Goal: Transaction & Acquisition: Purchase product/service

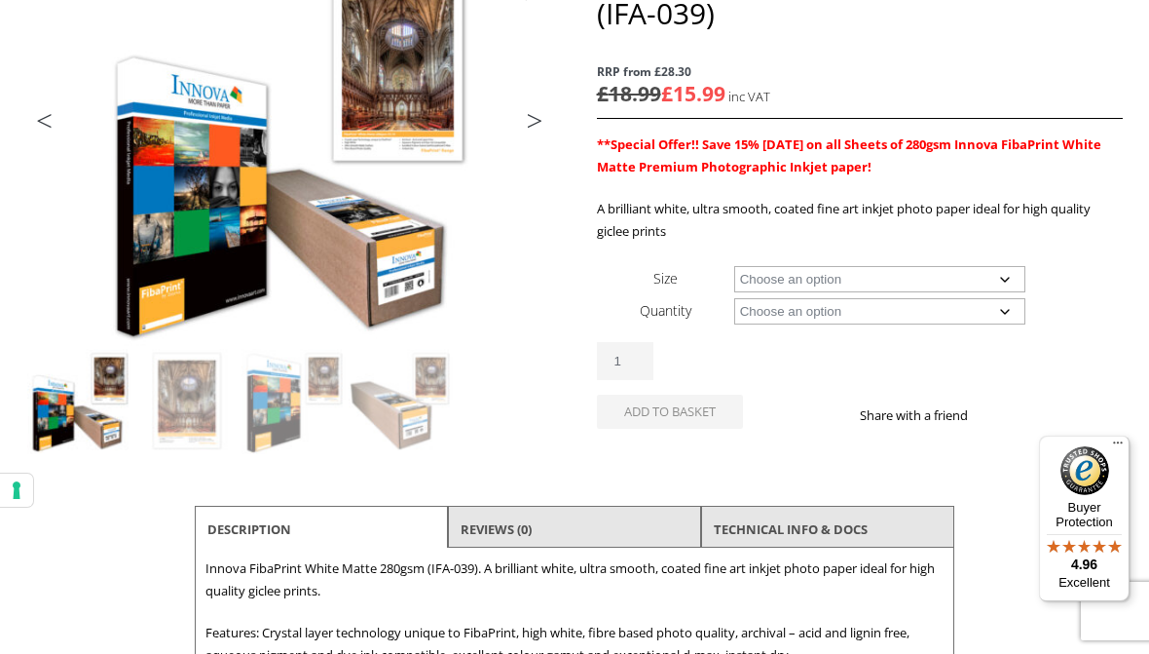
click at [1000, 284] on select "Choose an option A4 Sheet A3 Sheet A3+ Sheet A2 Sheet 17" Wide Roll 24" Wide Ro…" at bounding box center [880, 279] width 292 height 26
select select "a3-sheet"
click at [943, 321] on select "Choose an option 25 Sheets" at bounding box center [880, 311] width 292 height 26
select select "25-sheets"
select select "a3-sheet"
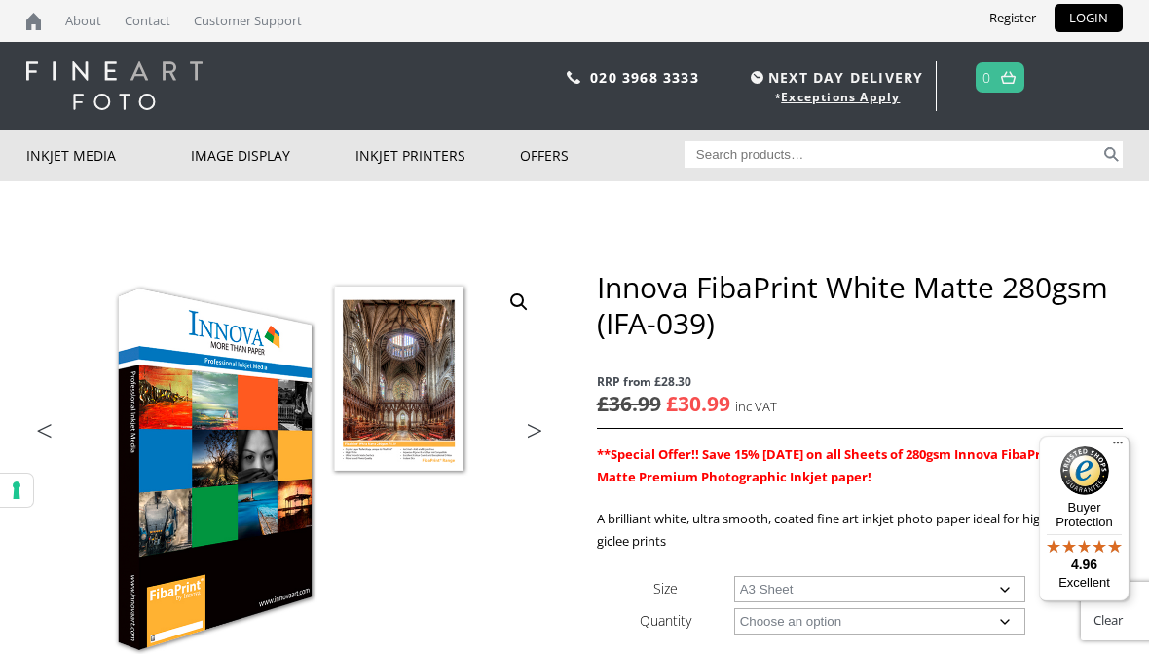
click at [869, 72] on span "NEXT DAY DELIVERY" at bounding box center [834, 77] width 177 height 22
click at [822, 90] on link "Exceptions Apply" at bounding box center [840, 97] width 119 height 17
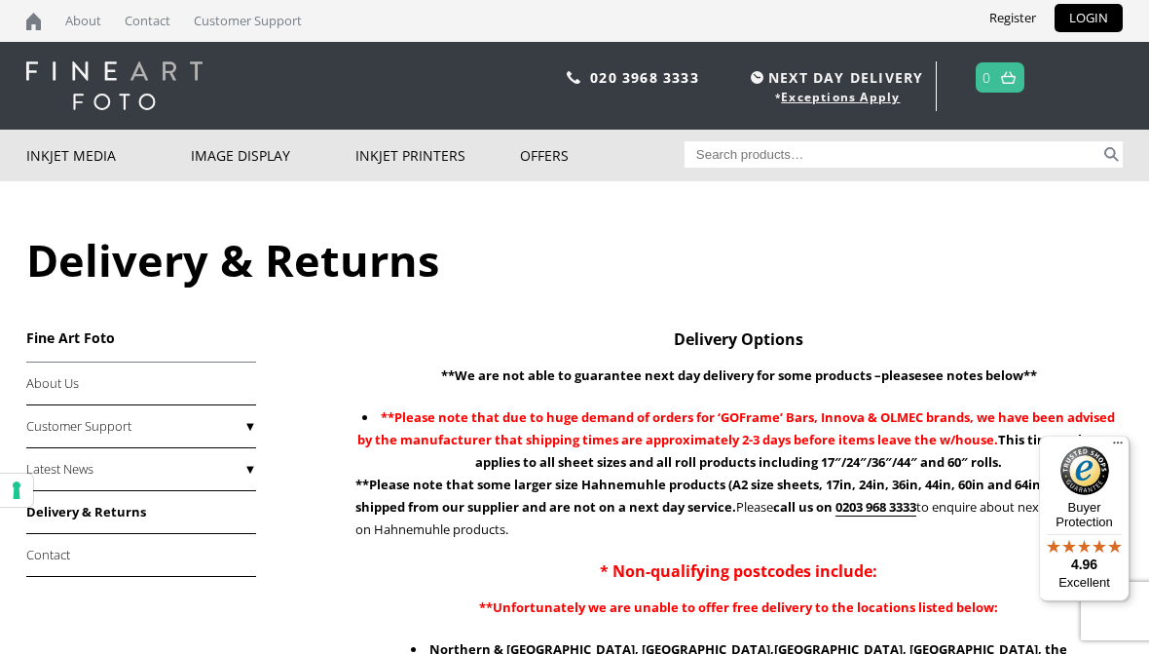
click at [161, 520] on link "Delivery & Returns" at bounding box center [141, 512] width 230 height 43
click at [126, 388] on link "About Us" at bounding box center [141, 383] width 230 height 43
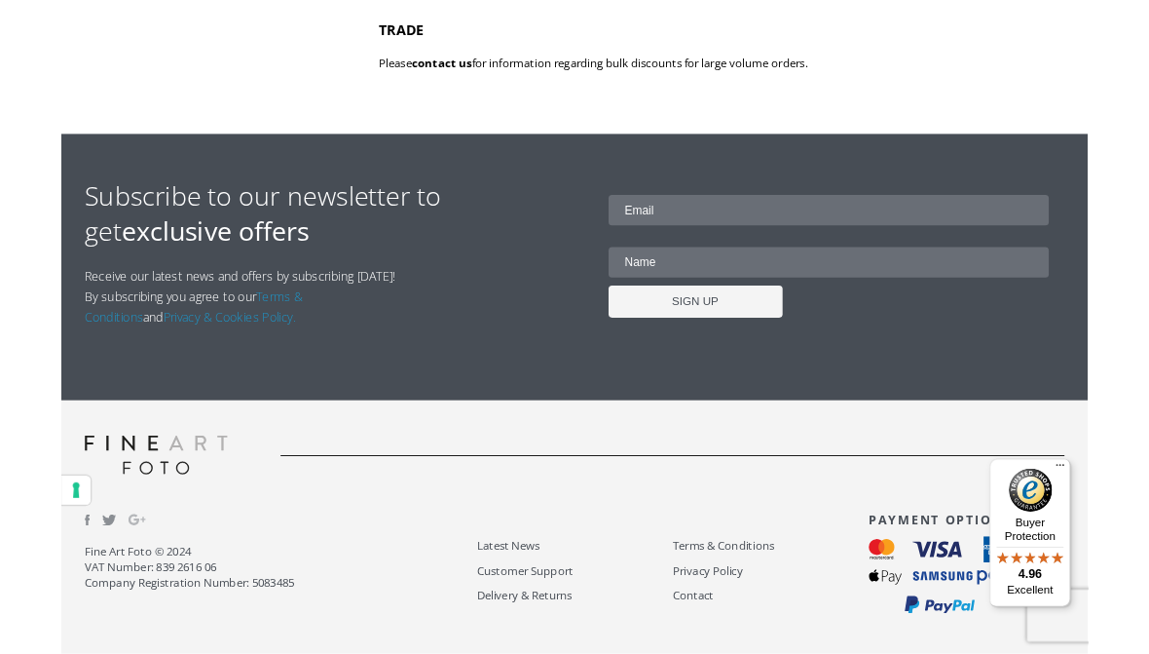
scroll to position [1111, 0]
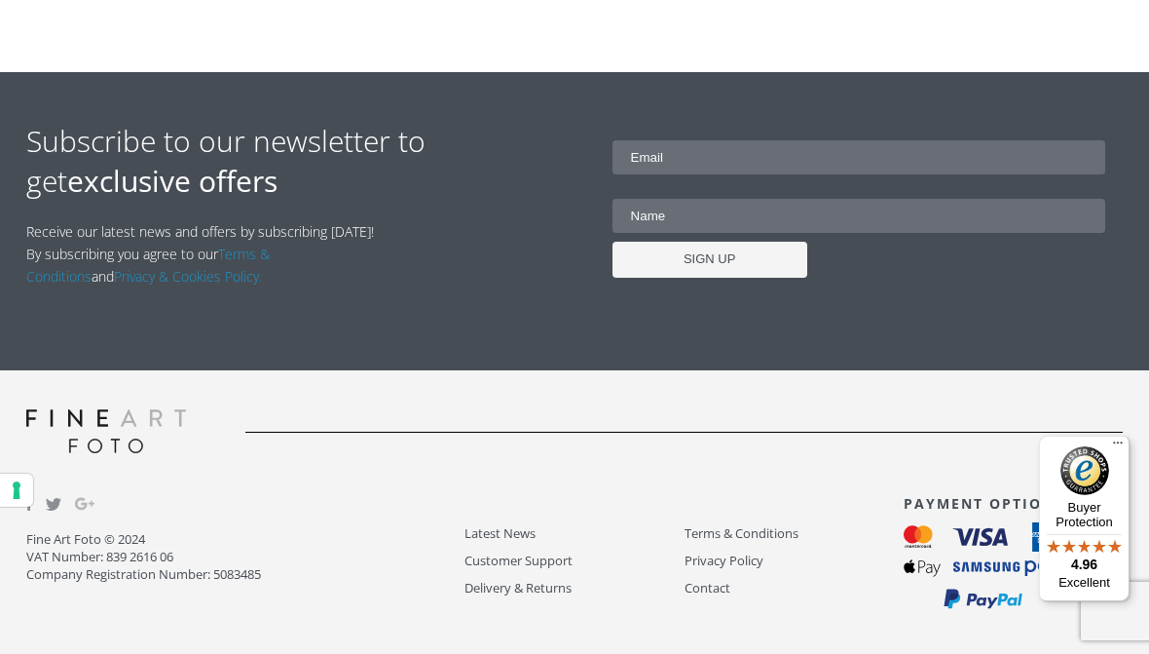
click at [516, 592] on link "Delivery & Returns" at bounding box center [574, 588] width 219 height 22
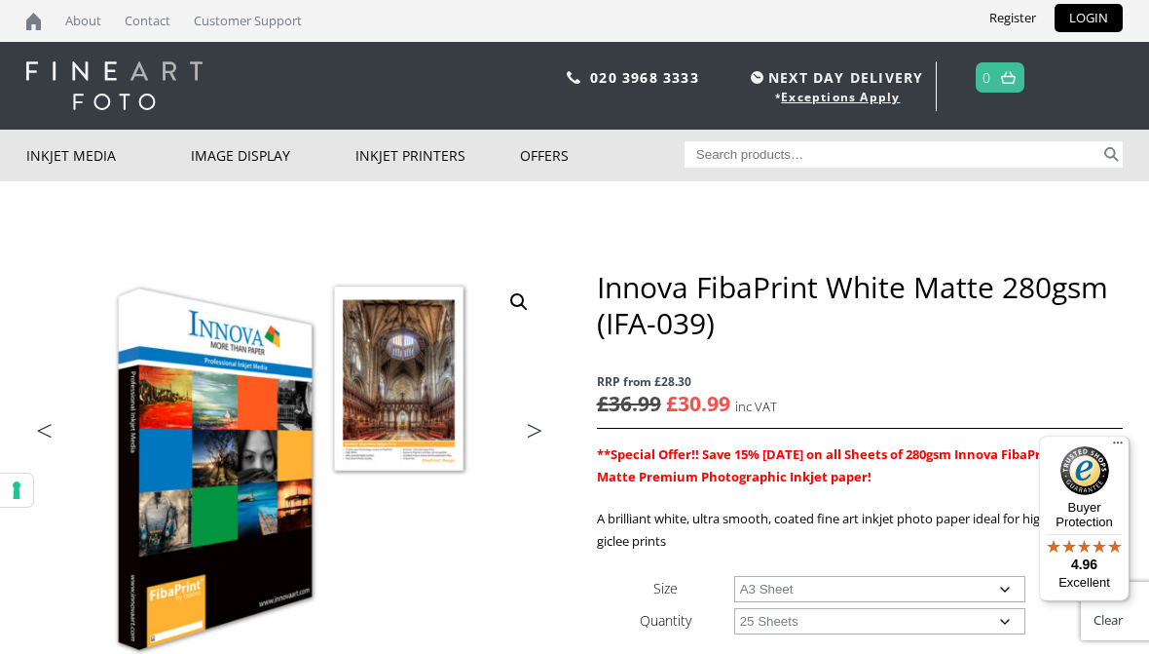
select select "a3-sheet"
select select "25-sheets"
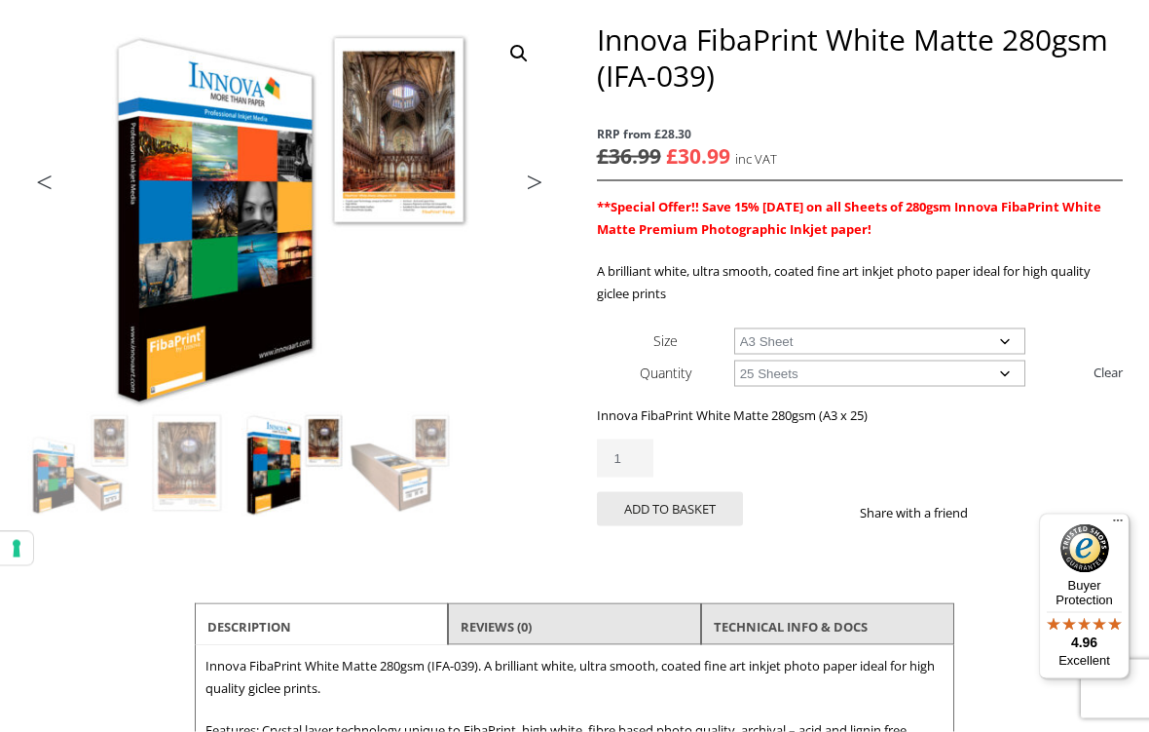
scroll to position [252, 0]
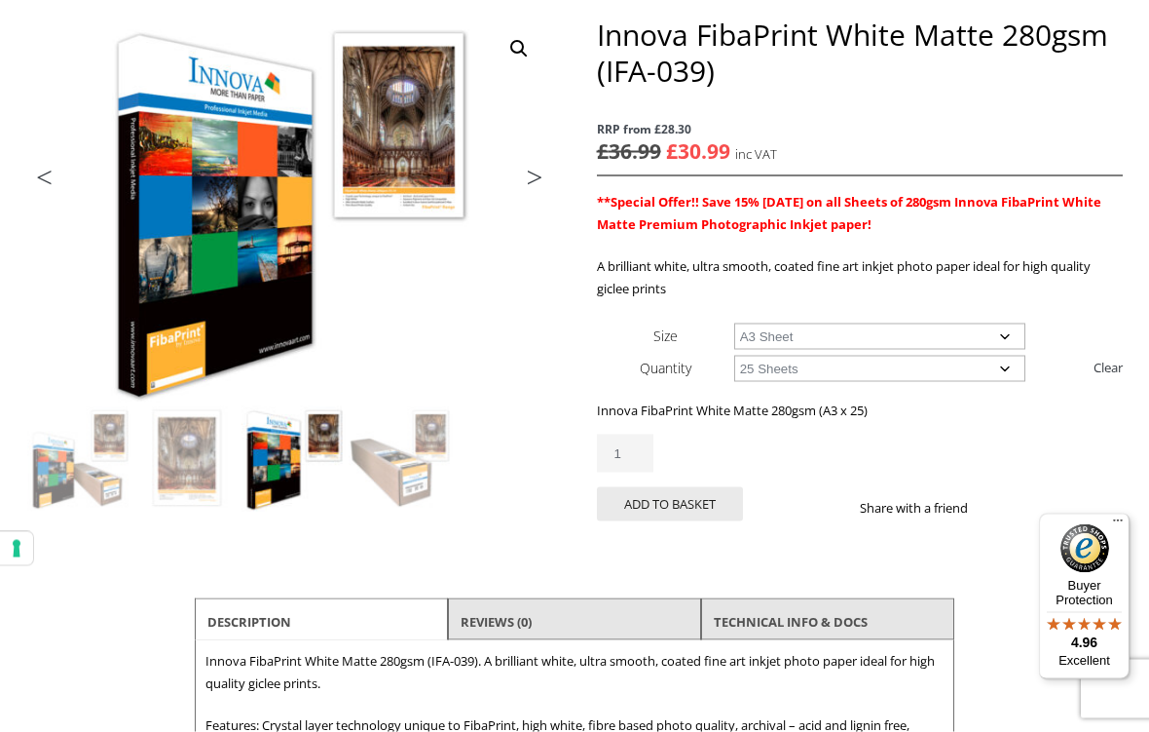
click at [687, 500] on button "Add to basket" at bounding box center [670, 504] width 146 height 34
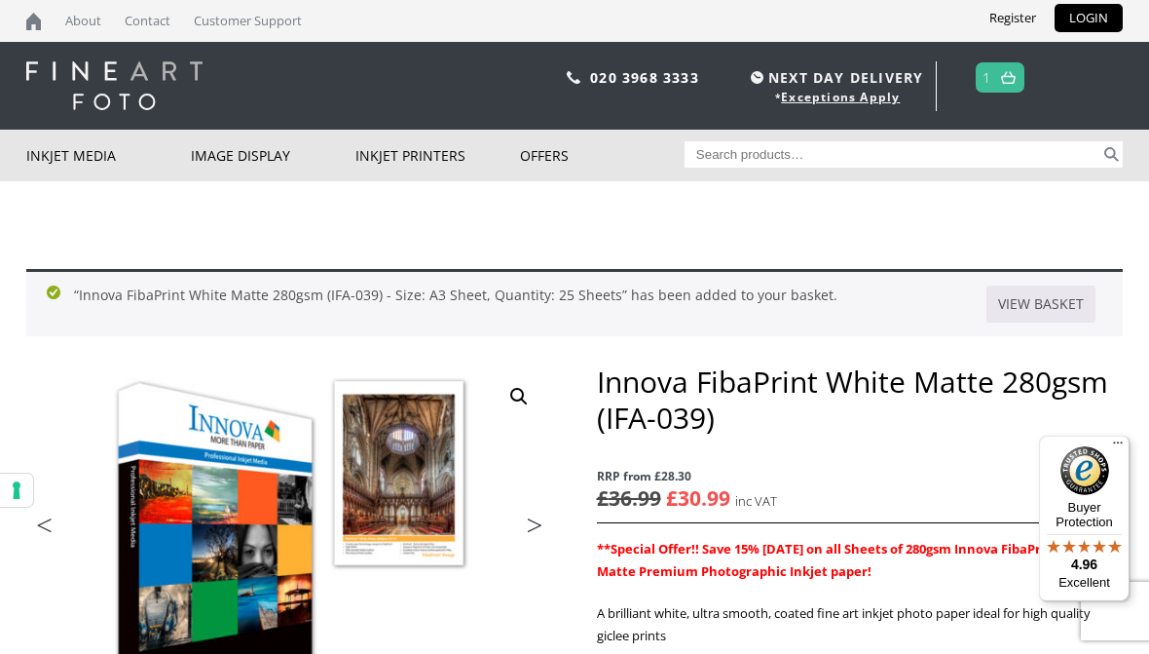
click at [1054, 299] on link "View basket" at bounding box center [1041, 303] width 109 height 37
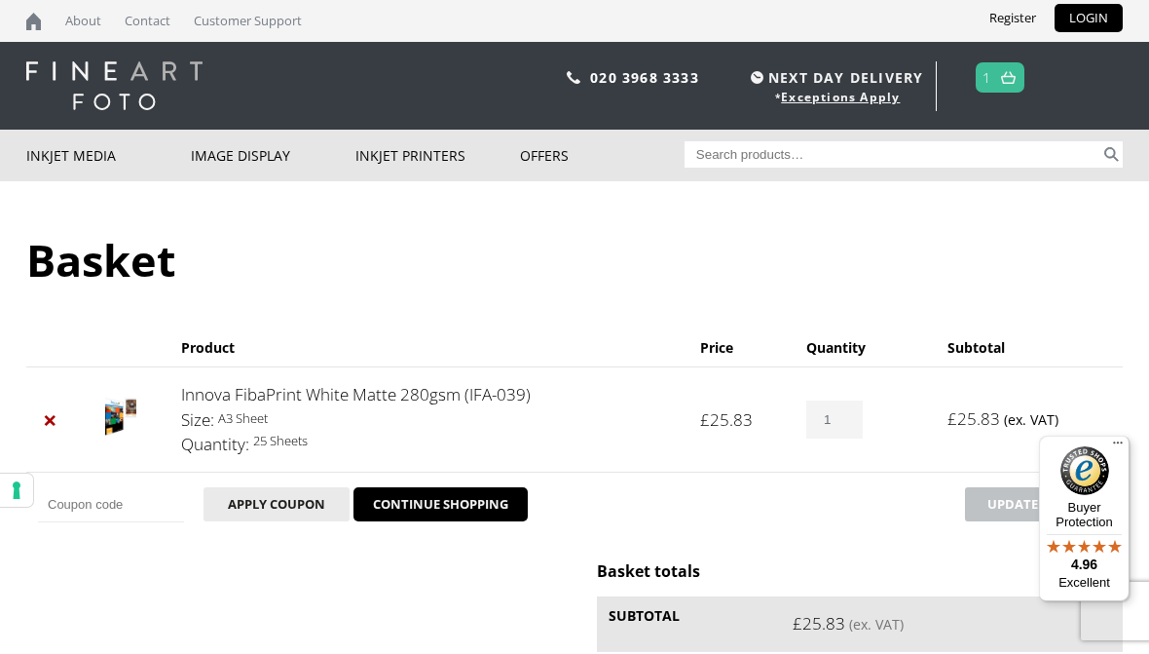
click at [1081, 21] on link "LOGIN" at bounding box center [1089, 18] width 68 height 28
click at [1091, 14] on link "LOGIN" at bounding box center [1089, 18] width 68 height 28
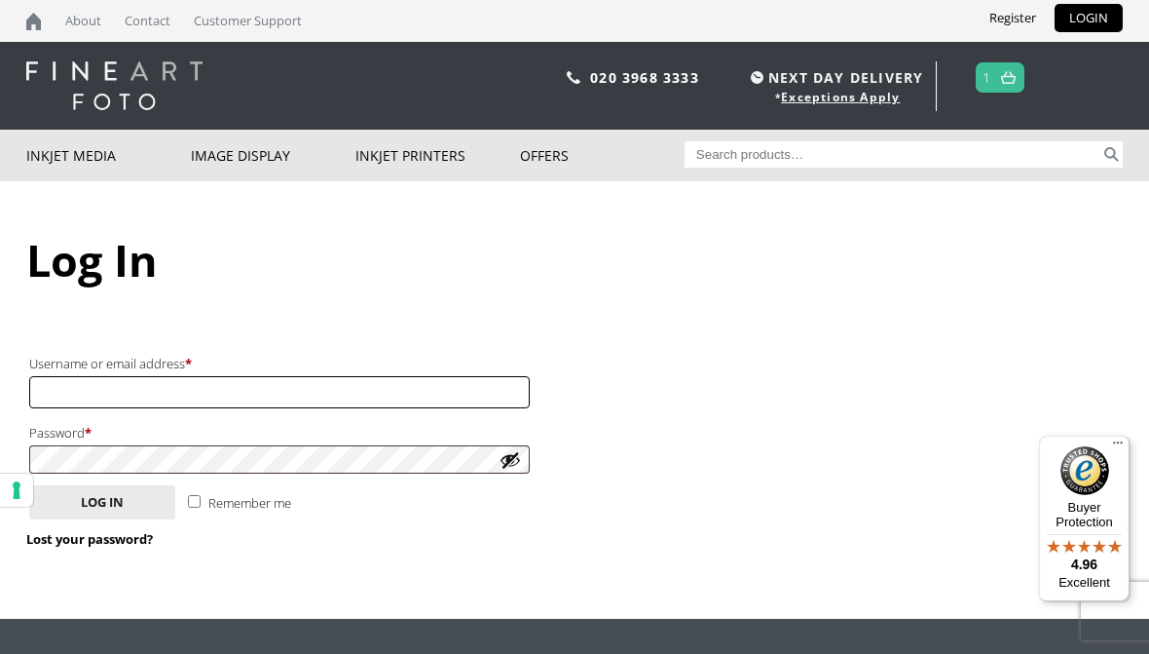
click at [266, 395] on input "Username or email address * Required" at bounding box center [279, 392] width 501 height 32
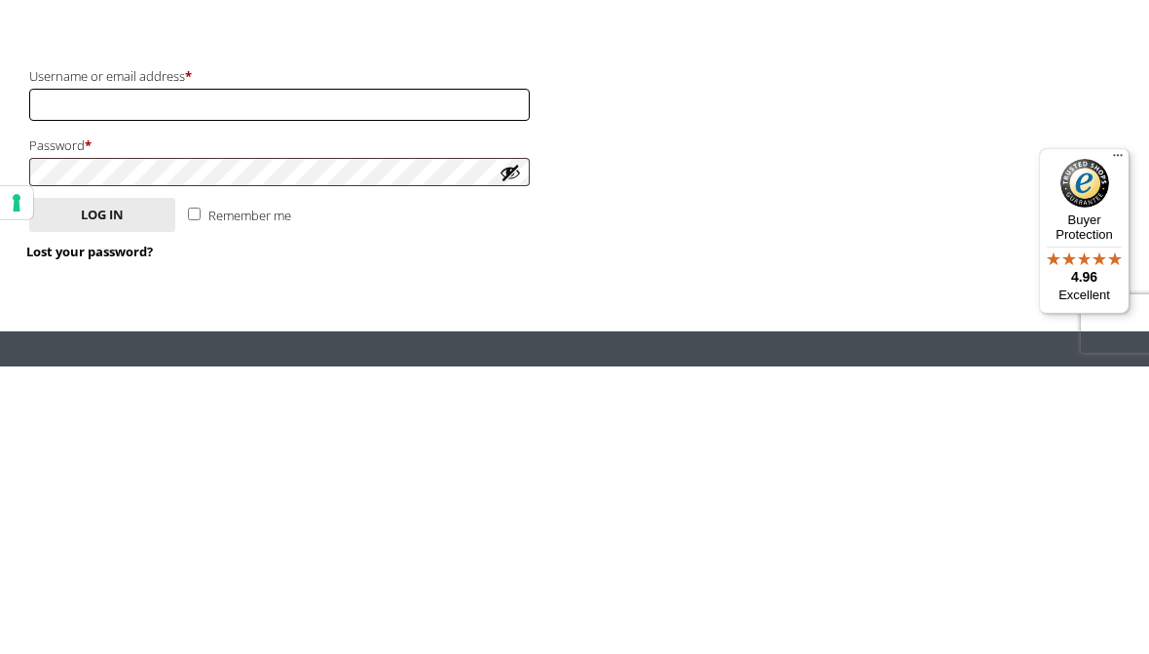
type input "davesyer@btinternet.com"
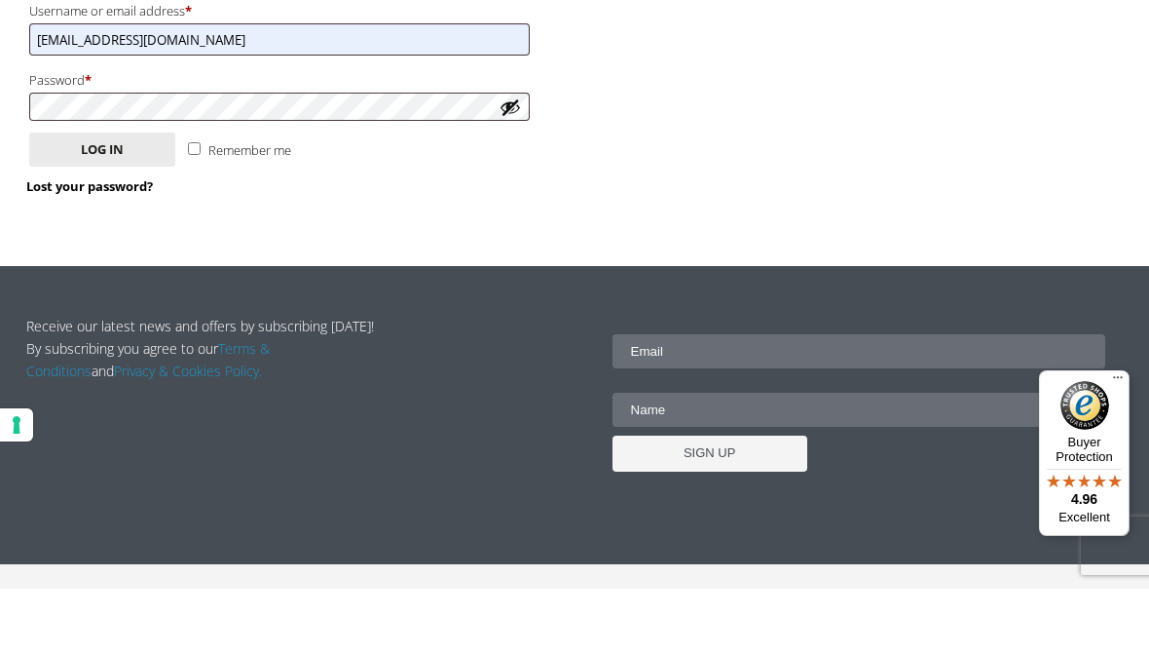
click at [118, 206] on div "Login Username or email address * Required davesyer@btinternet.com Password * R…" at bounding box center [289, 162] width 526 height 242
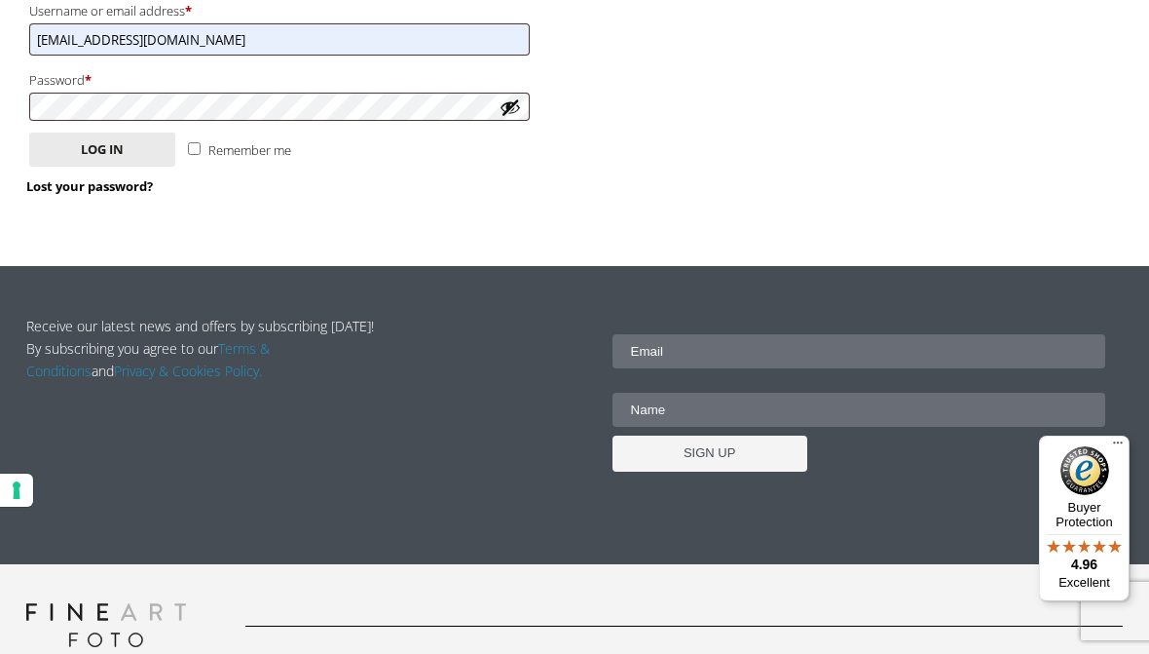
click at [102, 185] on link "Lost your password?" at bounding box center [89, 186] width 127 height 18
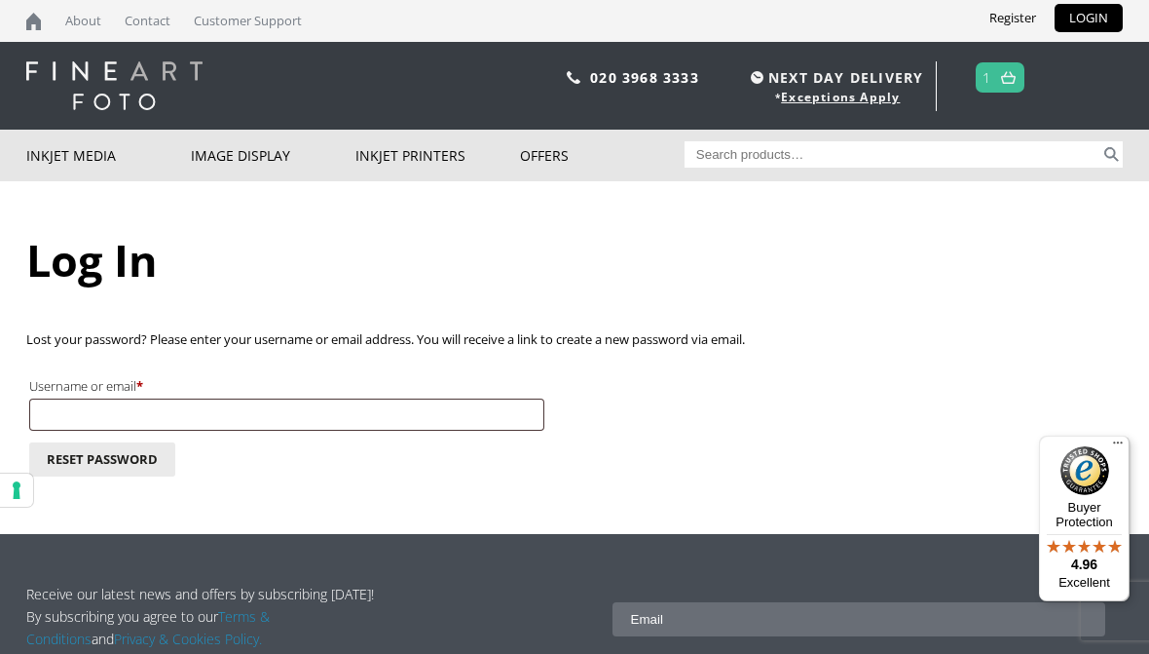
click at [1012, 27] on link "Register" at bounding box center [1013, 18] width 76 height 28
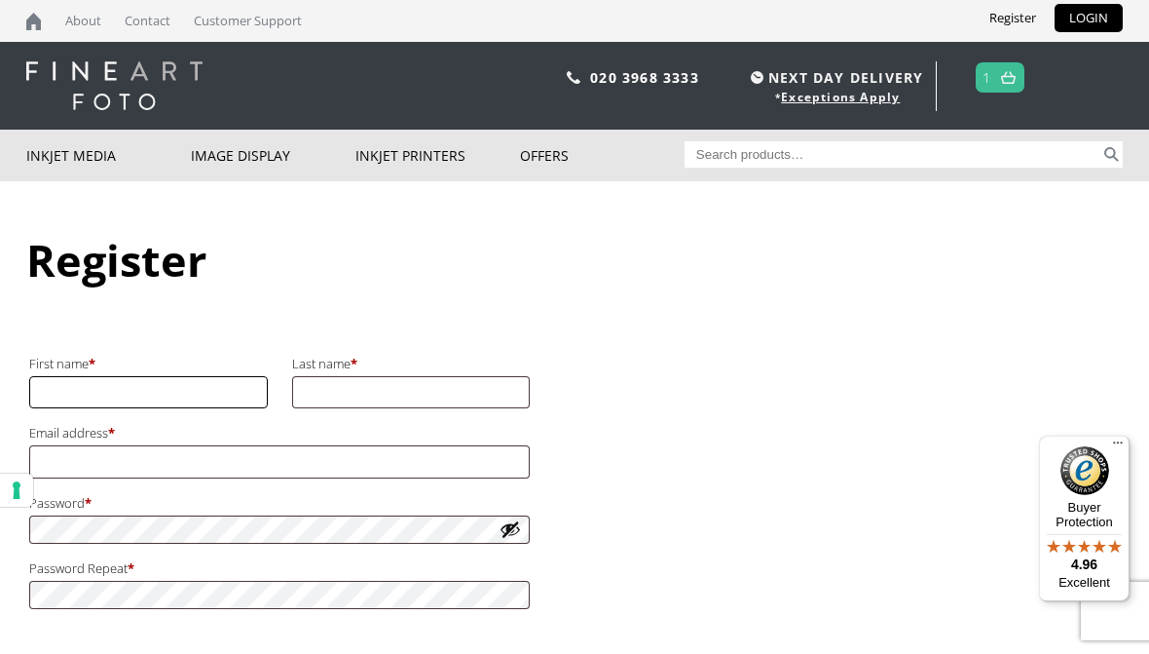
click at [176, 389] on input "First name *" at bounding box center [148, 392] width 239 height 32
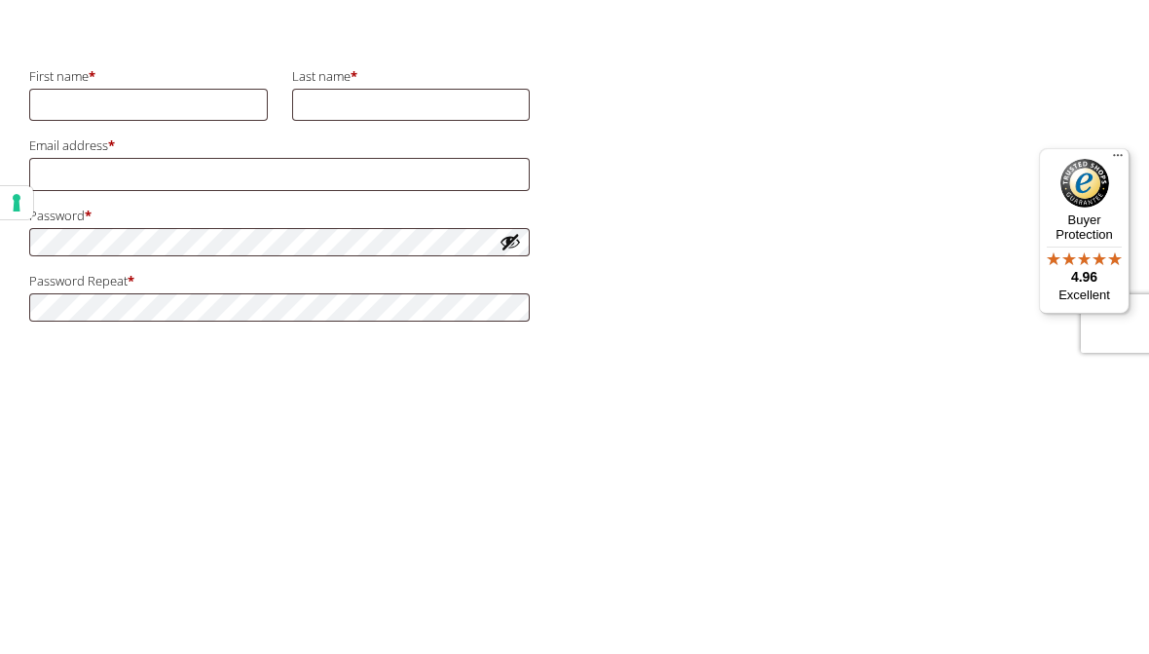
type input "Dave"
type input "Syer"
type input "davesyer@btinternet.com"
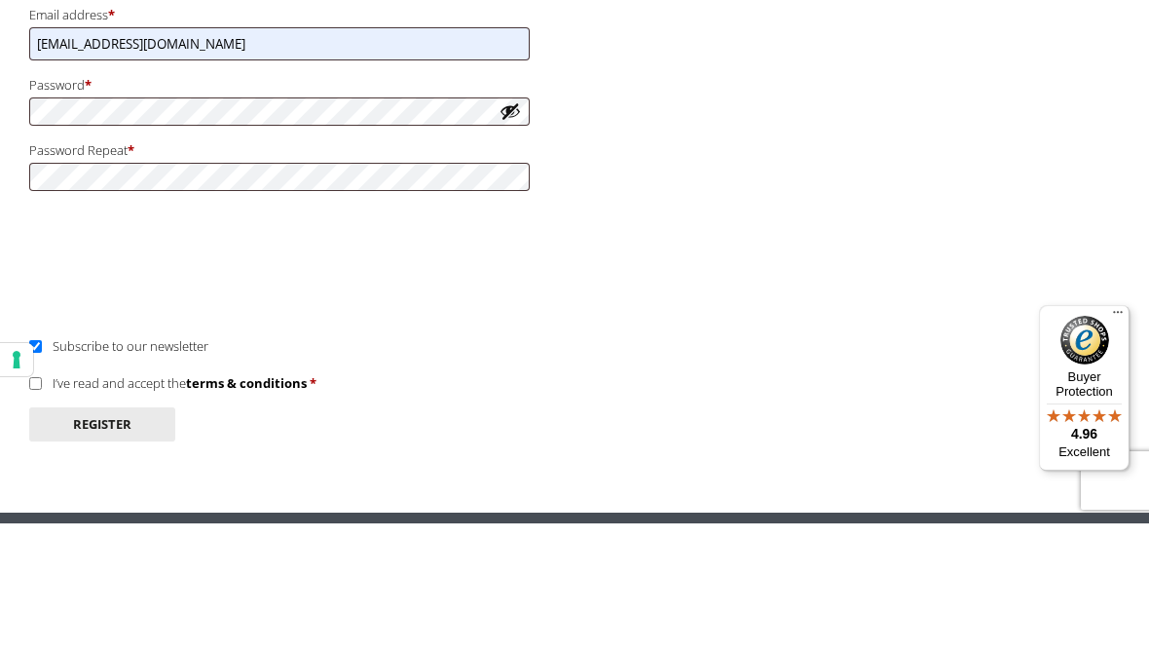
scroll to position [418, 0]
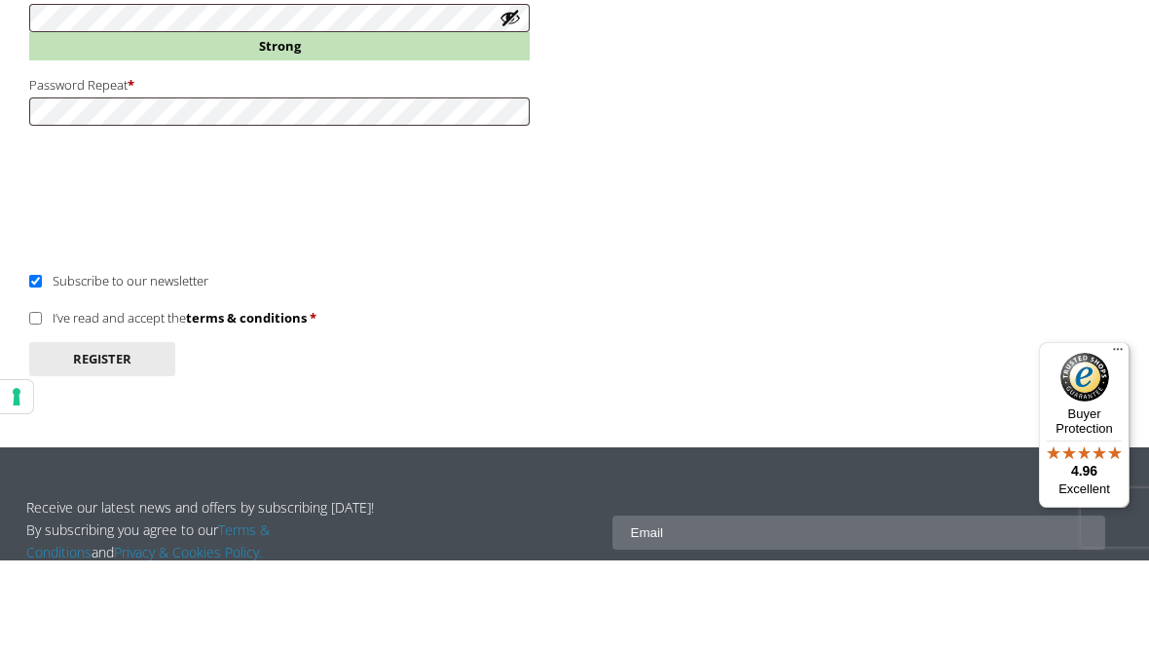
click at [743, 150] on div "Login Username or email address * Required Password * Required Remember me Log …" at bounding box center [574, 201] width 1097 height 582
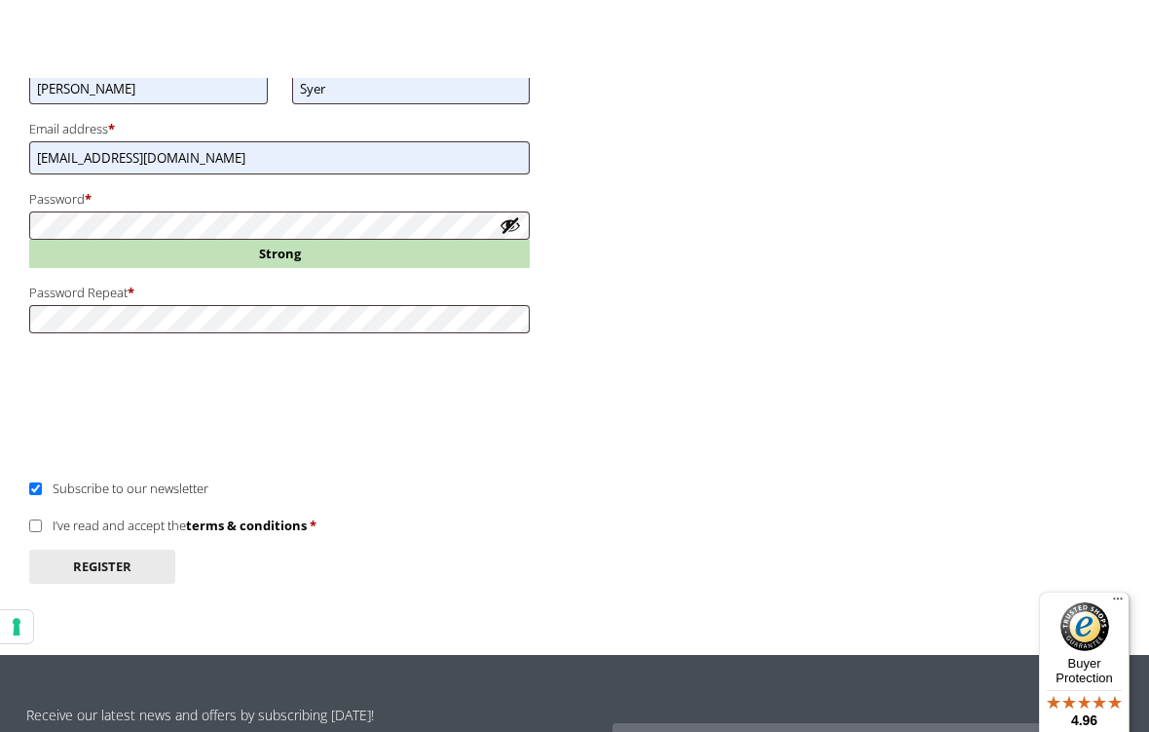
scroll to position [304, 0]
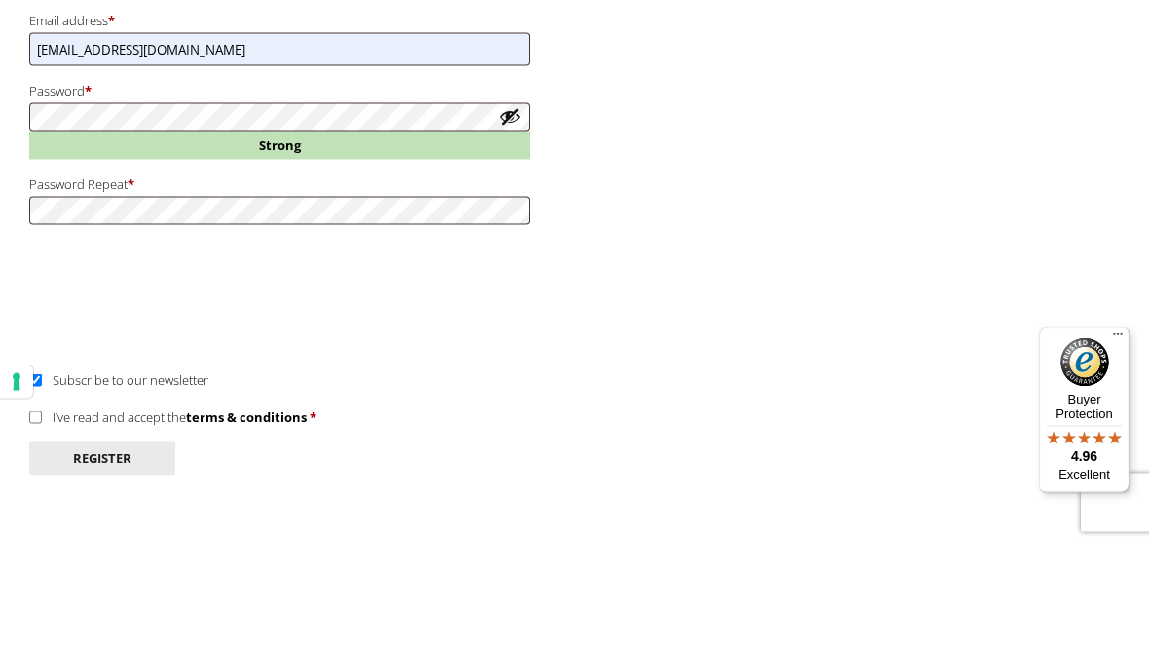
click at [520, 214] on button "Show password" at bounding box center [510, 224] width 21 height 21
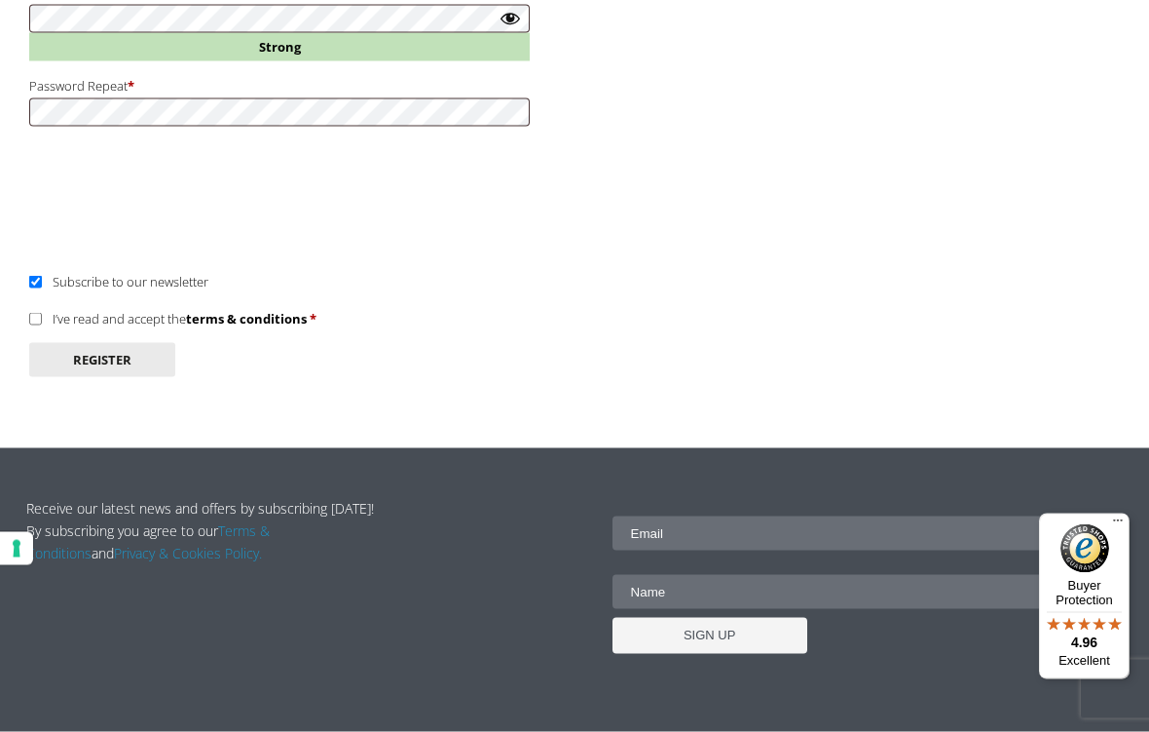
scroll to position [511, 0]
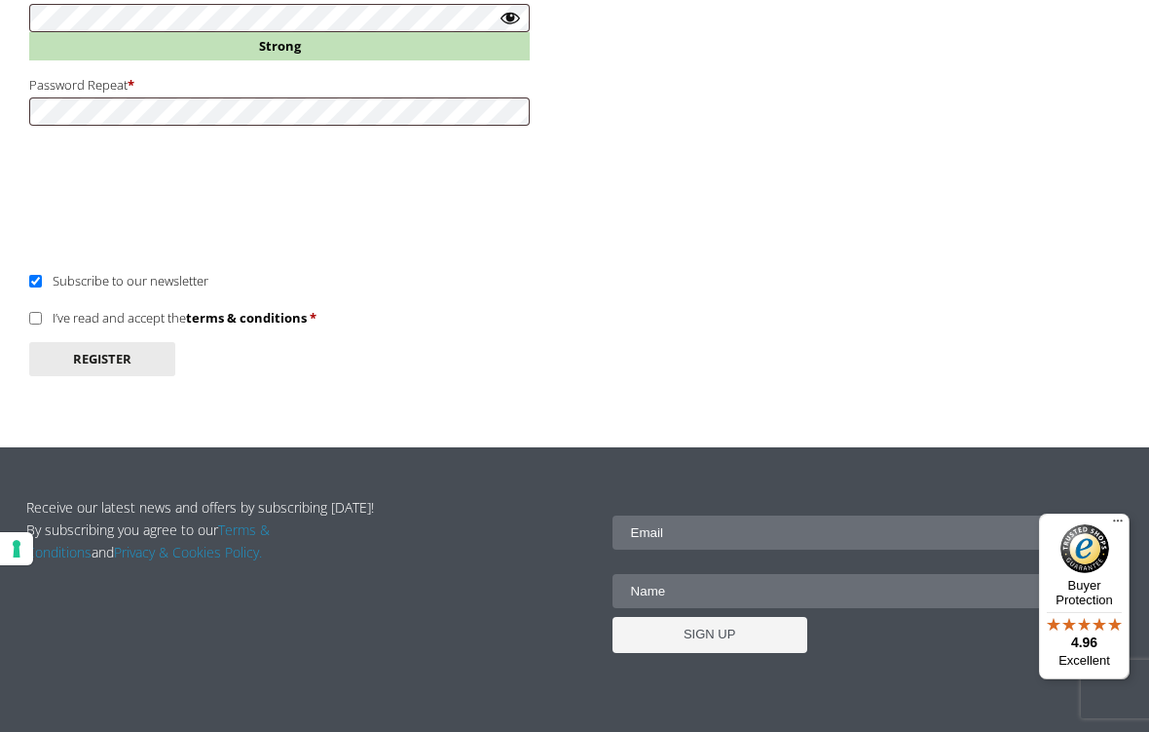
click at [42, 313] on input "I’ve read and accept the terms & conditions *" at bounding box center [35, 318] width 13 height 13
checkbox input "true"
click at [125, 357] on button "Register" at bounding box center [102, 359] width 146 height 34
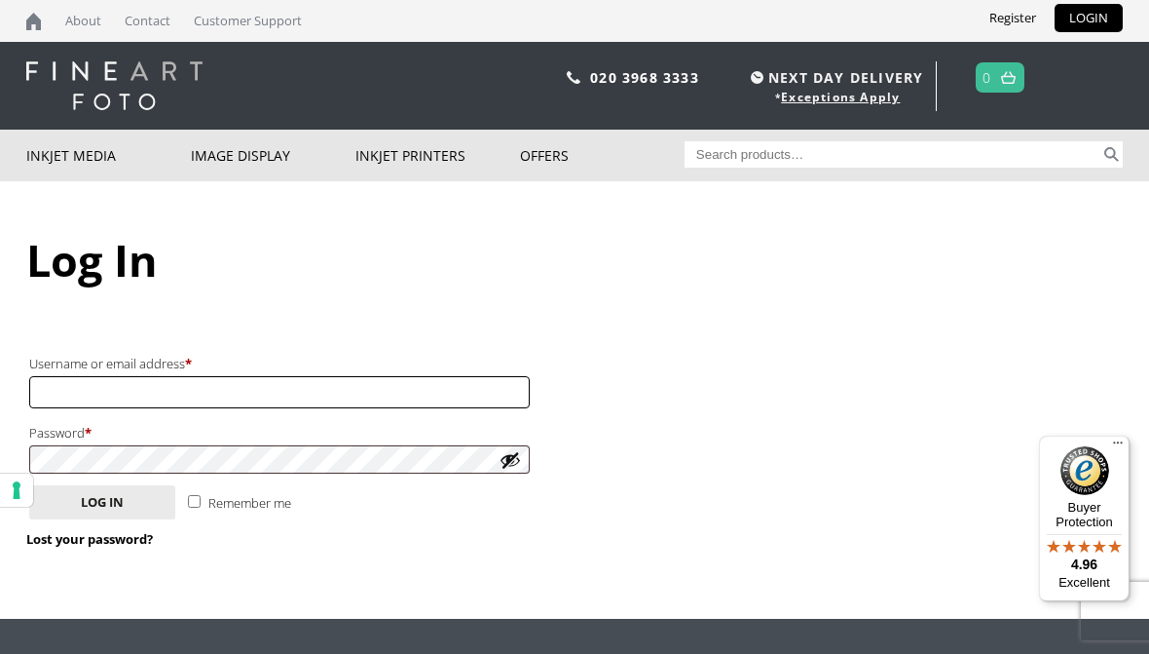
click at [223, 394] on input "Username or email address * Required" at bounding box center [279, 392] width 501 height 32
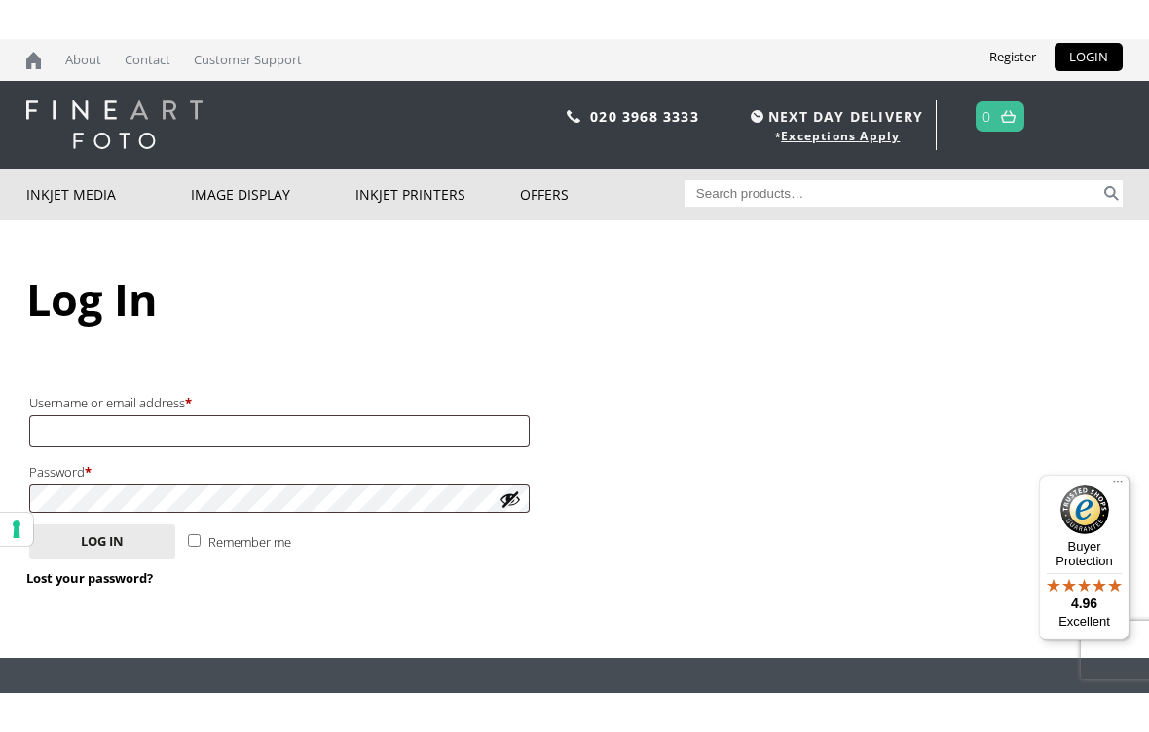
scroll to position [287, 0]
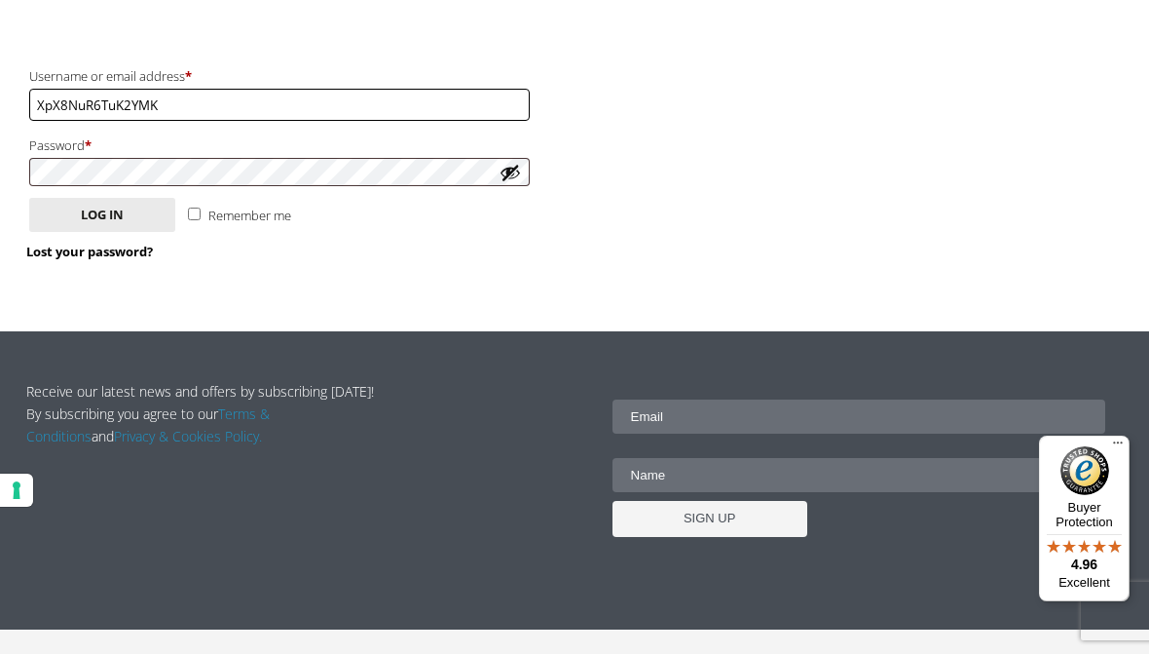
click at [213, 102] on input "XpX8NuR6TuK2YMK" at bounding box center [279, 105] width 501 height 32
type input "X"
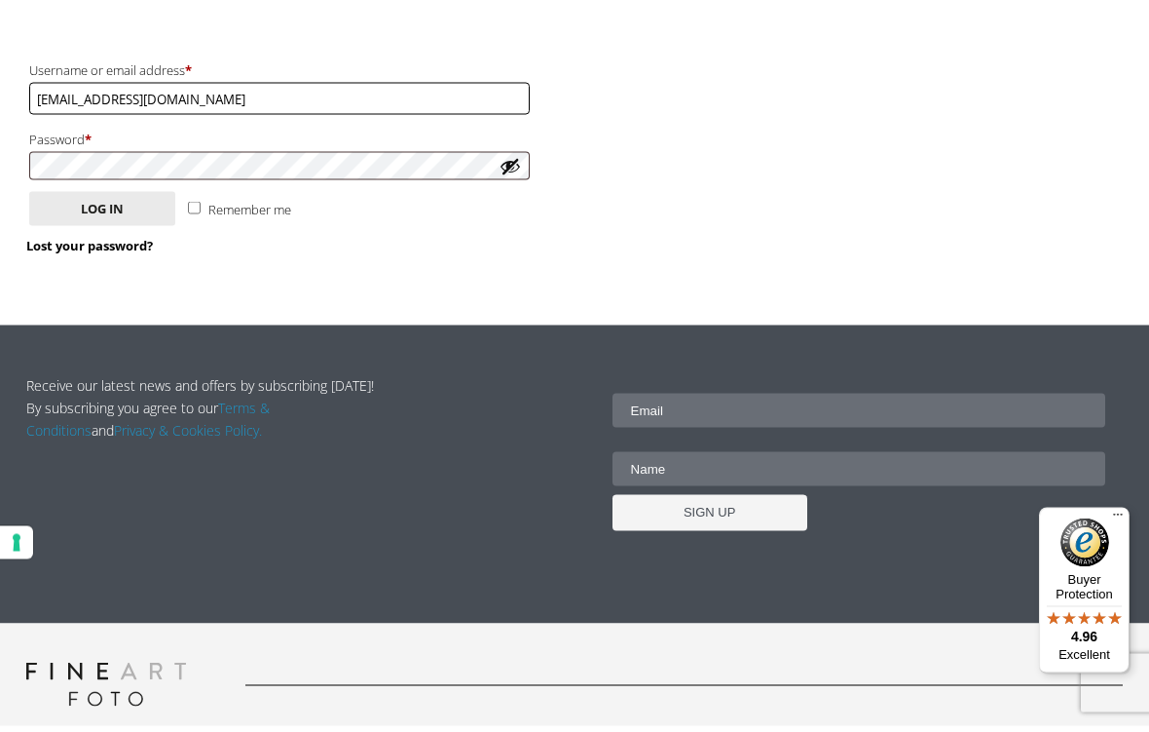
type input "davesyer@btinternet.com"
click at [201, 215] on input "Remember me" at bounding box center [194, 213] width 13 height 13
checkbox input "true"
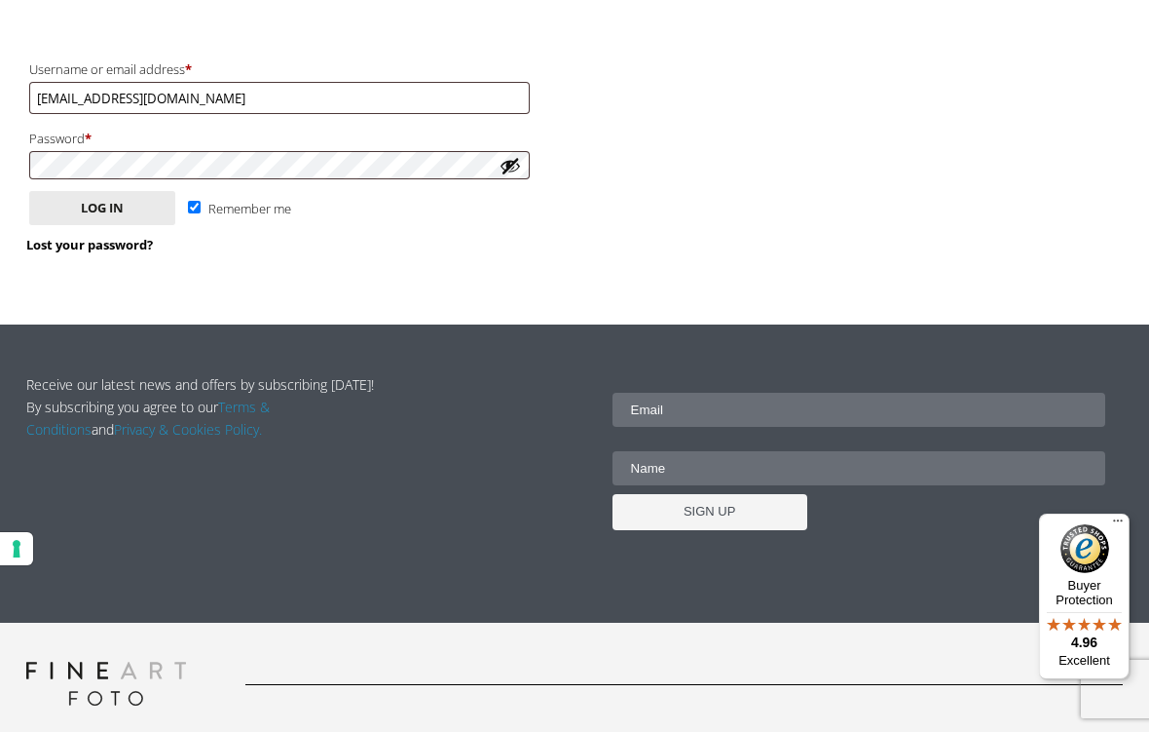
click at [100, 219] on button "Log in" at bounding box center [102, 208] width 146 height 34
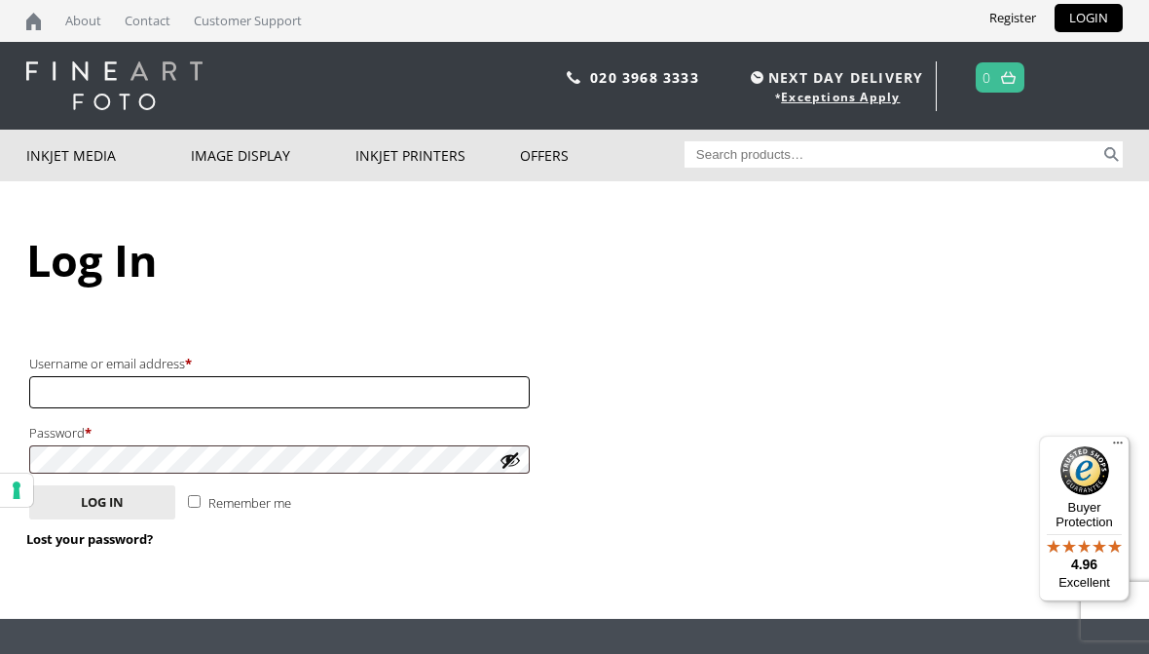
click at [237, 392] on input "Username or email address * Required" at bounding box center [279, 392] width 501 height 32
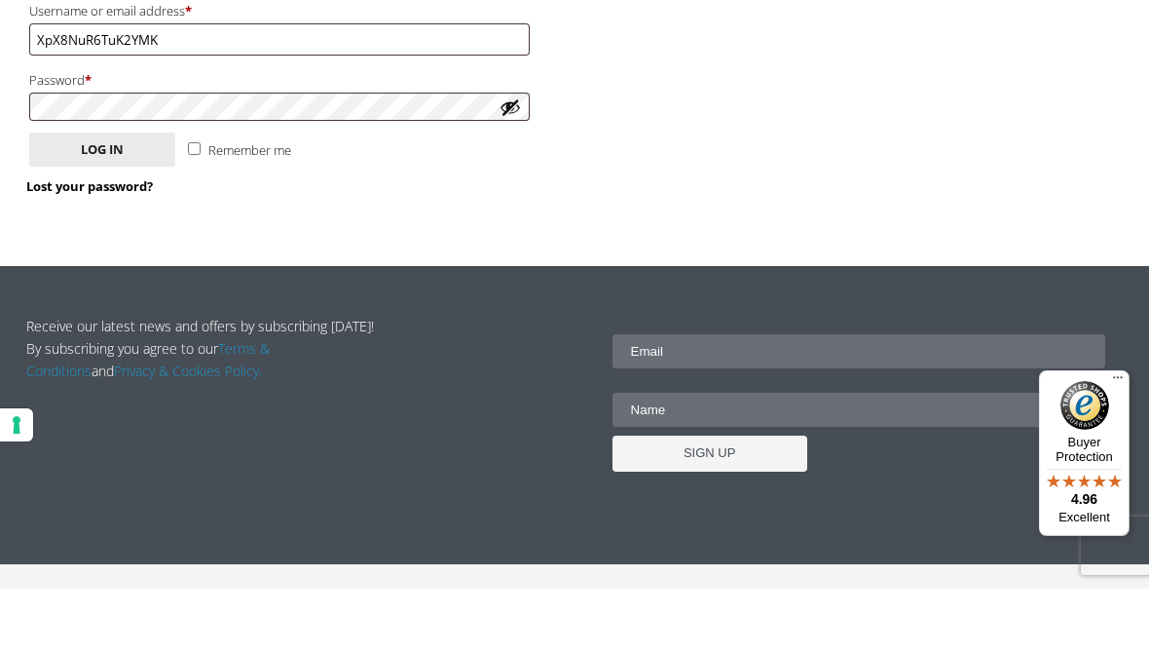
scroll to position [353, 0]
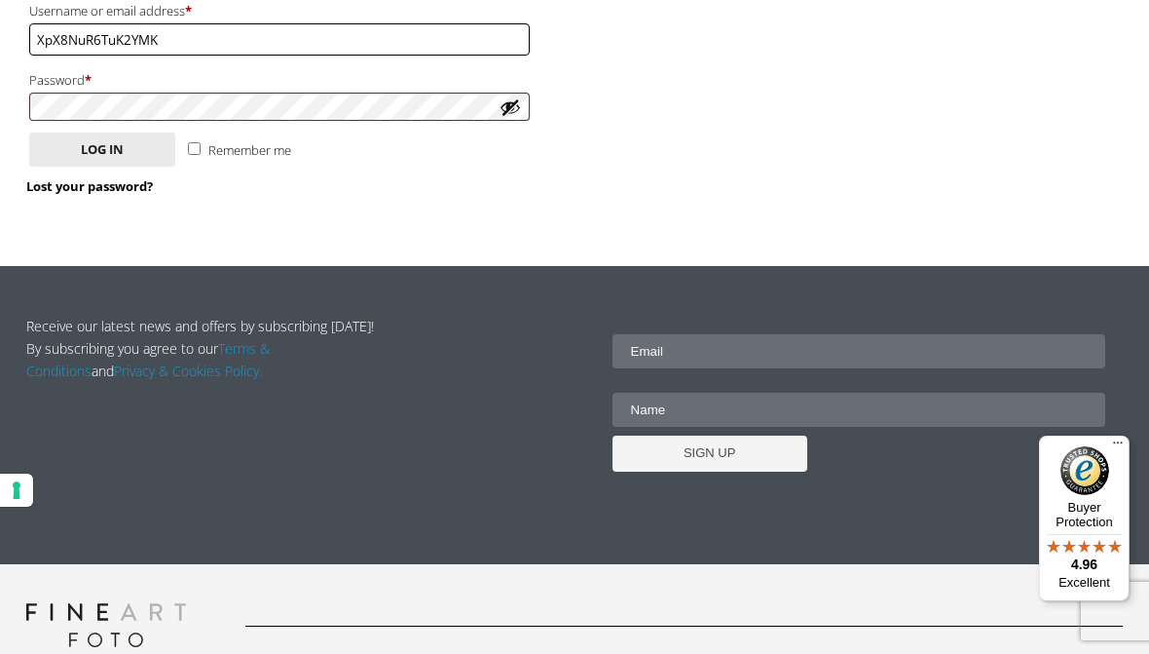
click at [173, 53] on input "XpX8NuR6TuK2YMK" at bounding box center [279, 39] width 501 height 32
type input "X"
type input "davesyer"
click at [116, 153] on button "Log in" at bounding box center [102, 149] width 146 height 34
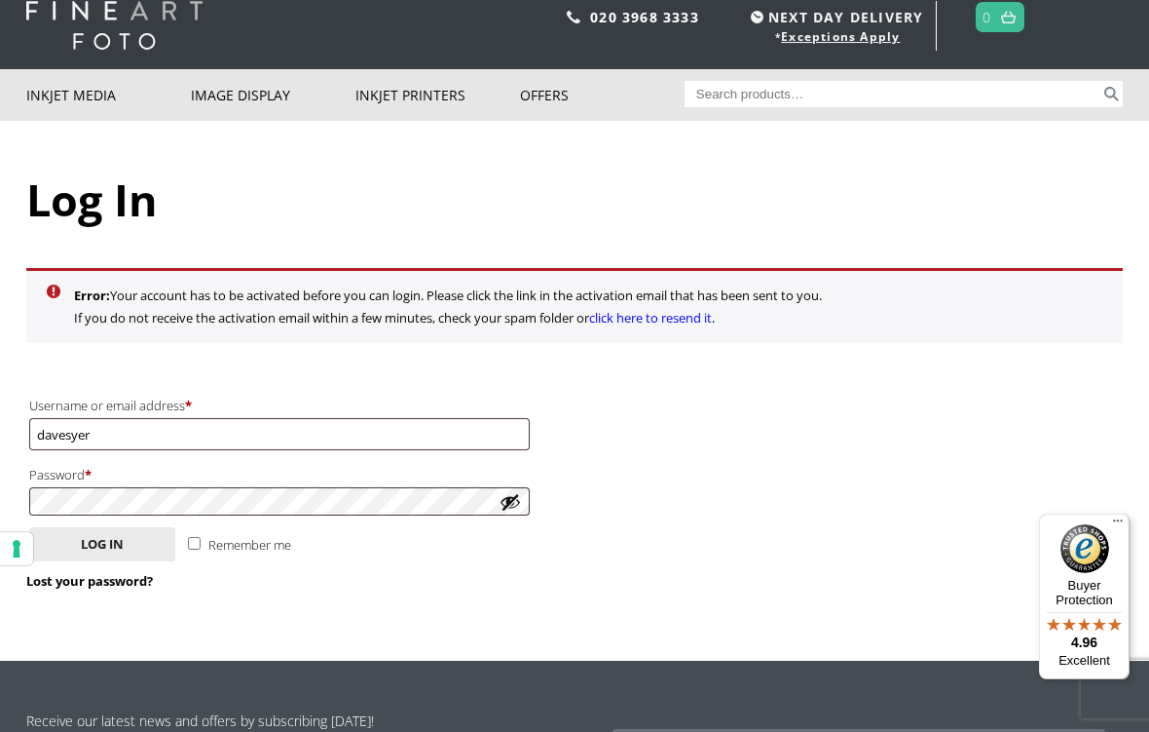
scroll to position [416, 0]
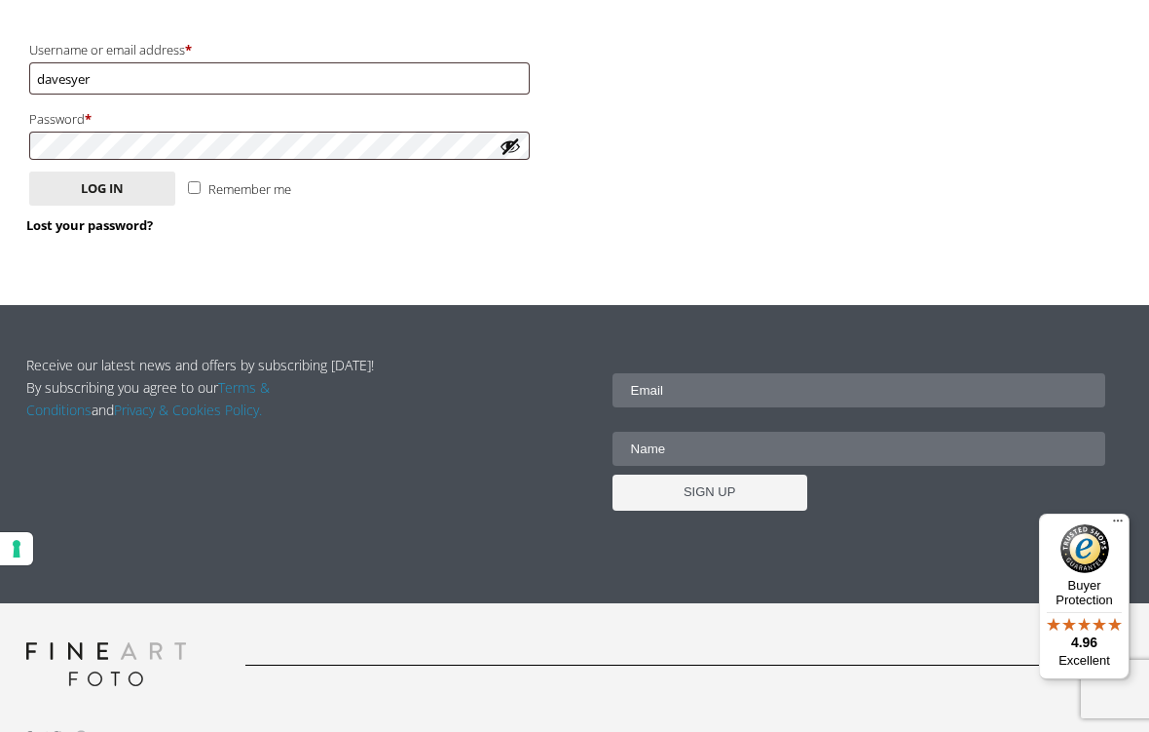
click at [134, 201] on button "Log in" at bounding box center [102, 188] width 146 height 34
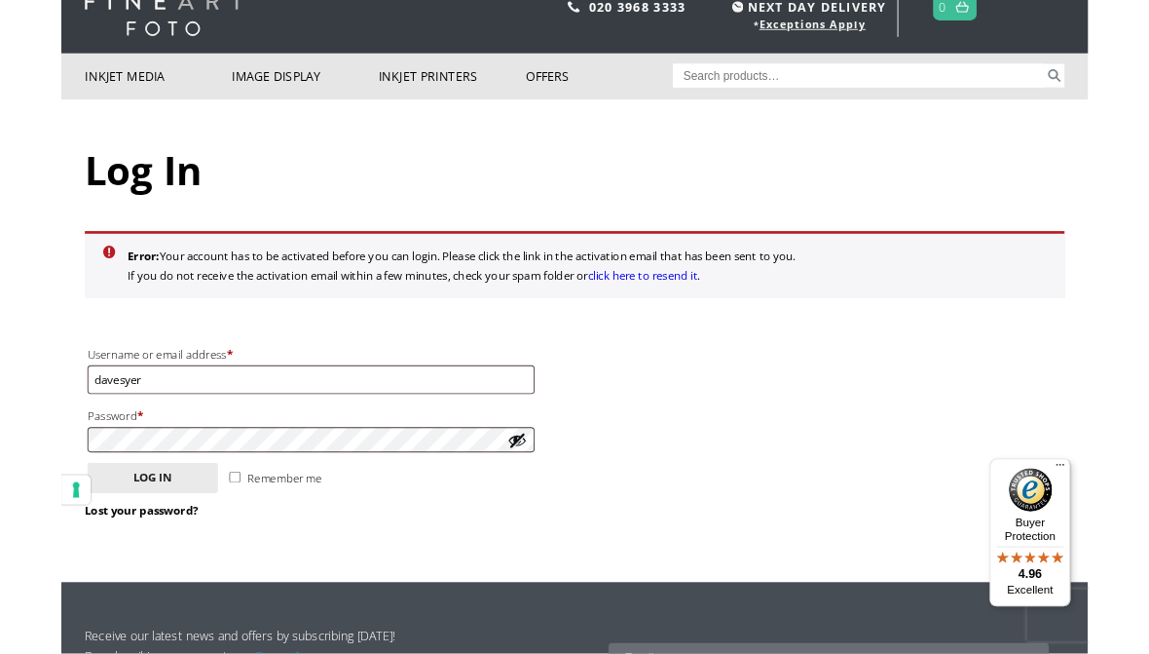
scroll to position [148, 0]
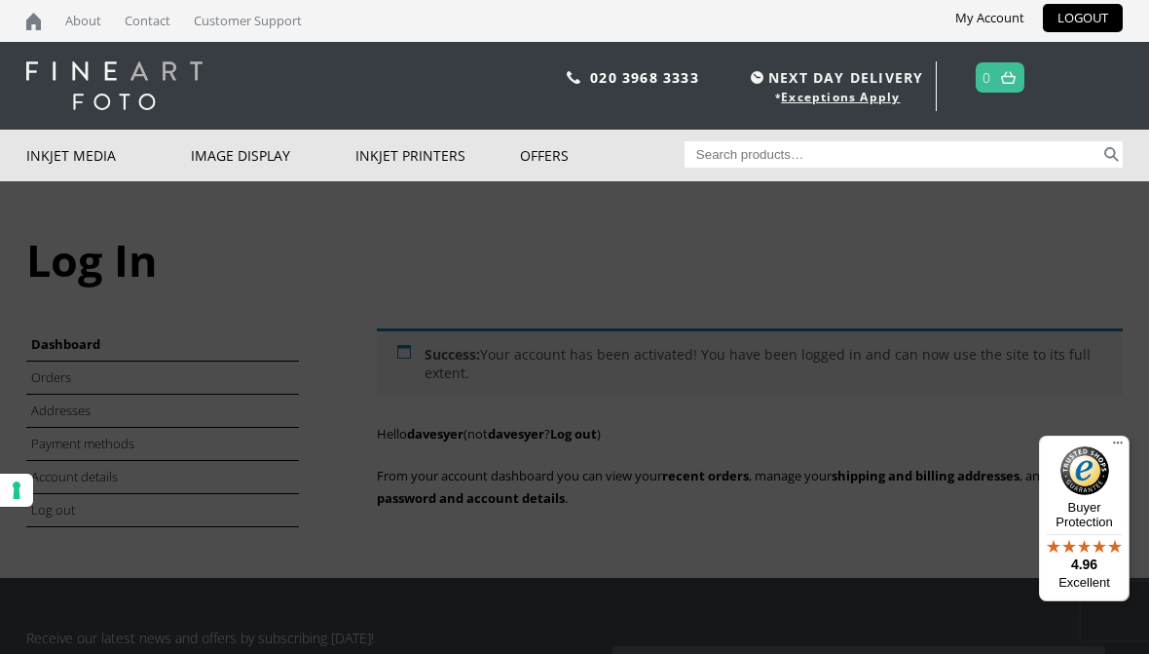
click at [0, 0] on link "Deal of the day" at bounding box center [0, 0] width 0 height 0
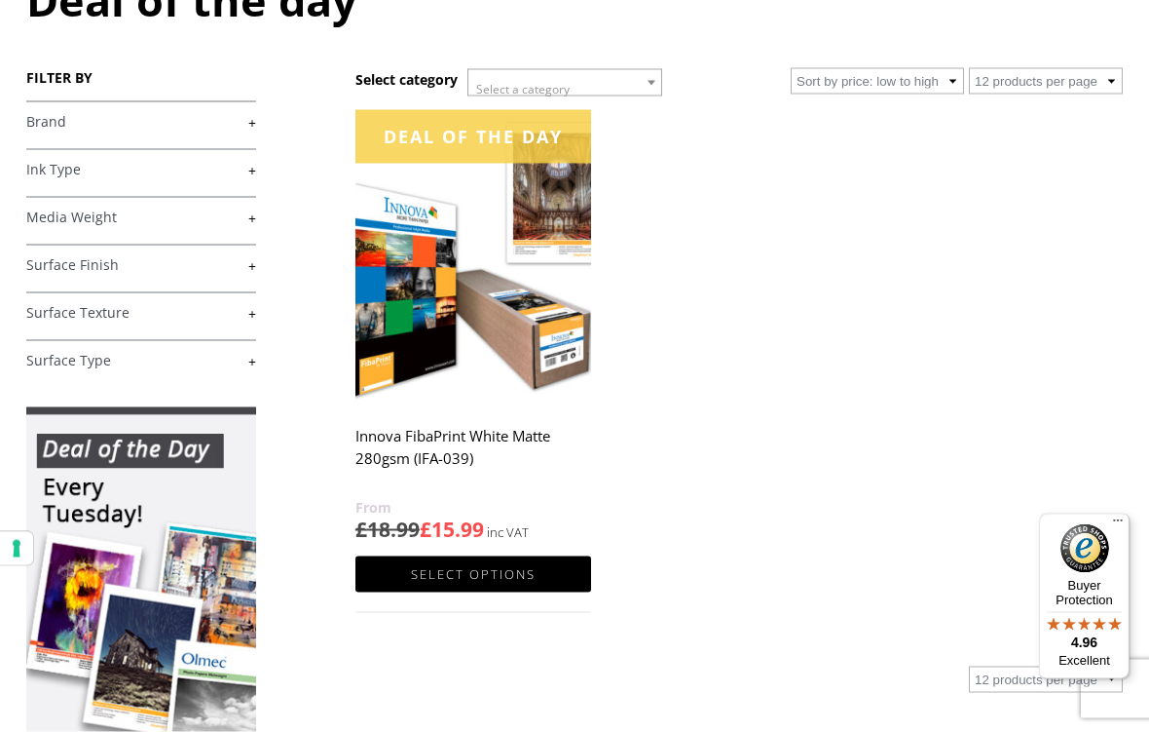
scroll to position [264, 0]
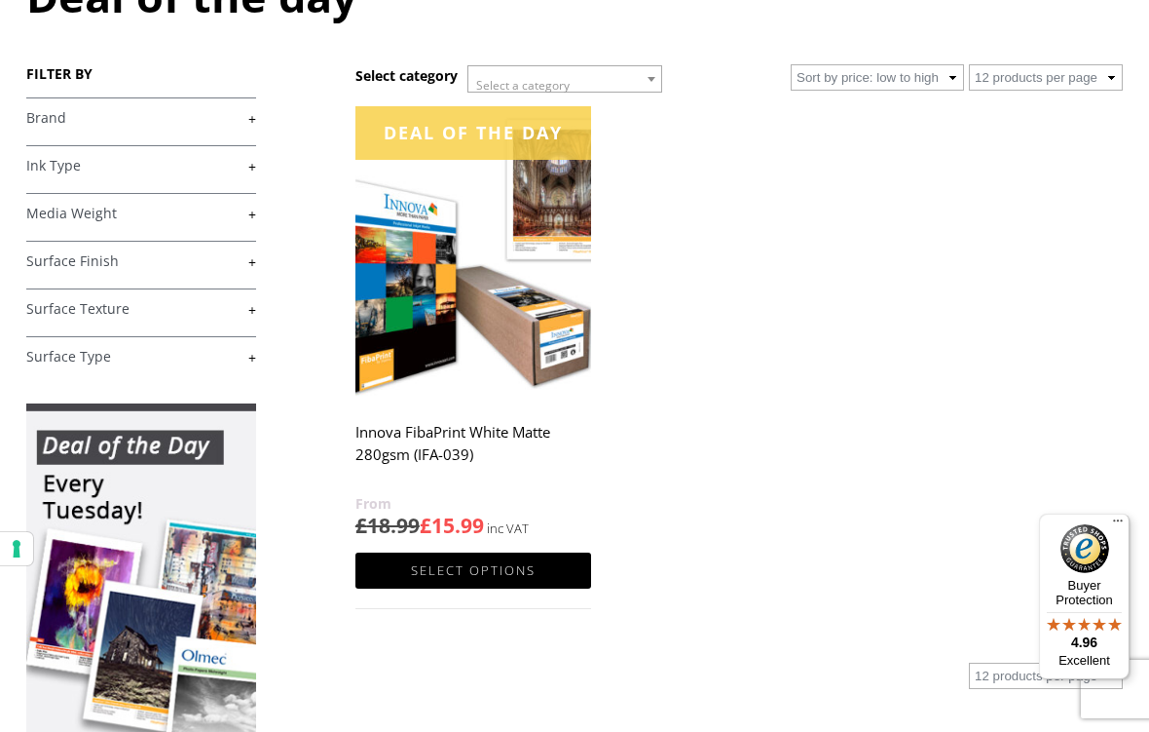
click at [518, 565] on link "Select options" at bounding box center [474, 570] width 236 height 36
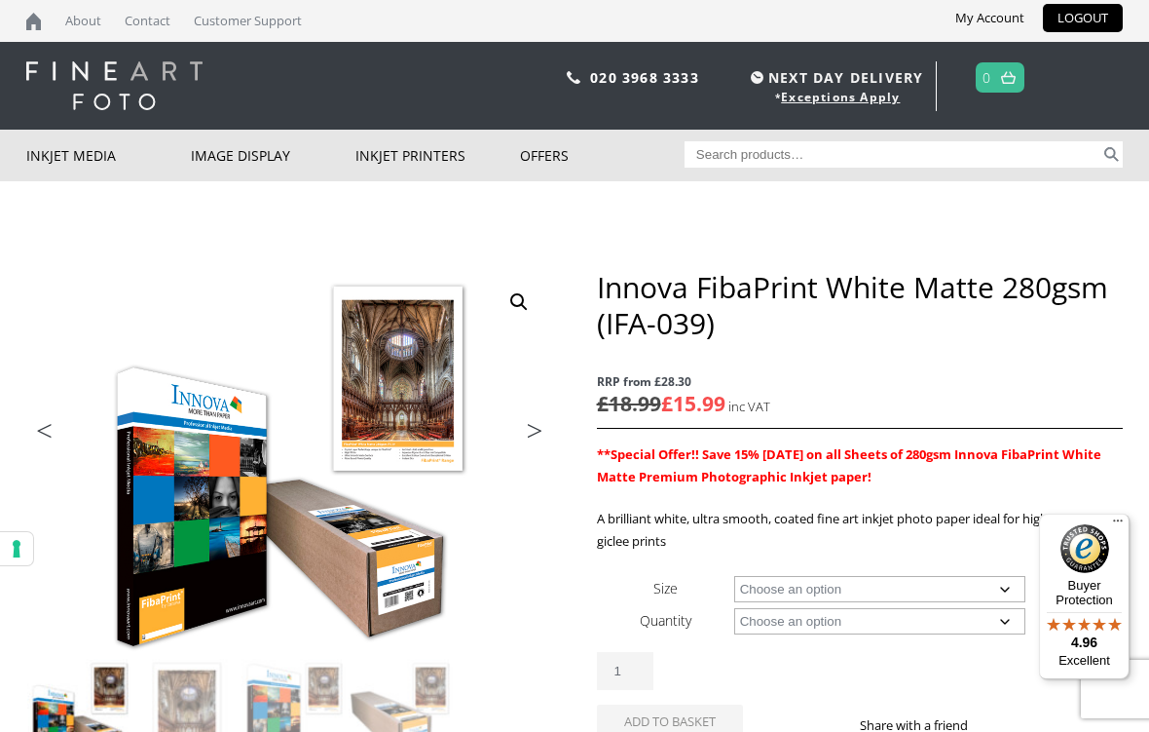
click at [993, 577] on select "Choose an option A4 Sheet A3 Sheet A3+ Sheet A2 Sheet 17" Wide Roll 24" Wide Ro…" at bounding box center [880, 589] width 292 height 26
select select "a3-sheet"
click at [885, 630] on select "Choose an option 25 Sheets" at bounding box center [880, 621] width 292 height 26
select select "25-sheets"
select select "a3-sheet"
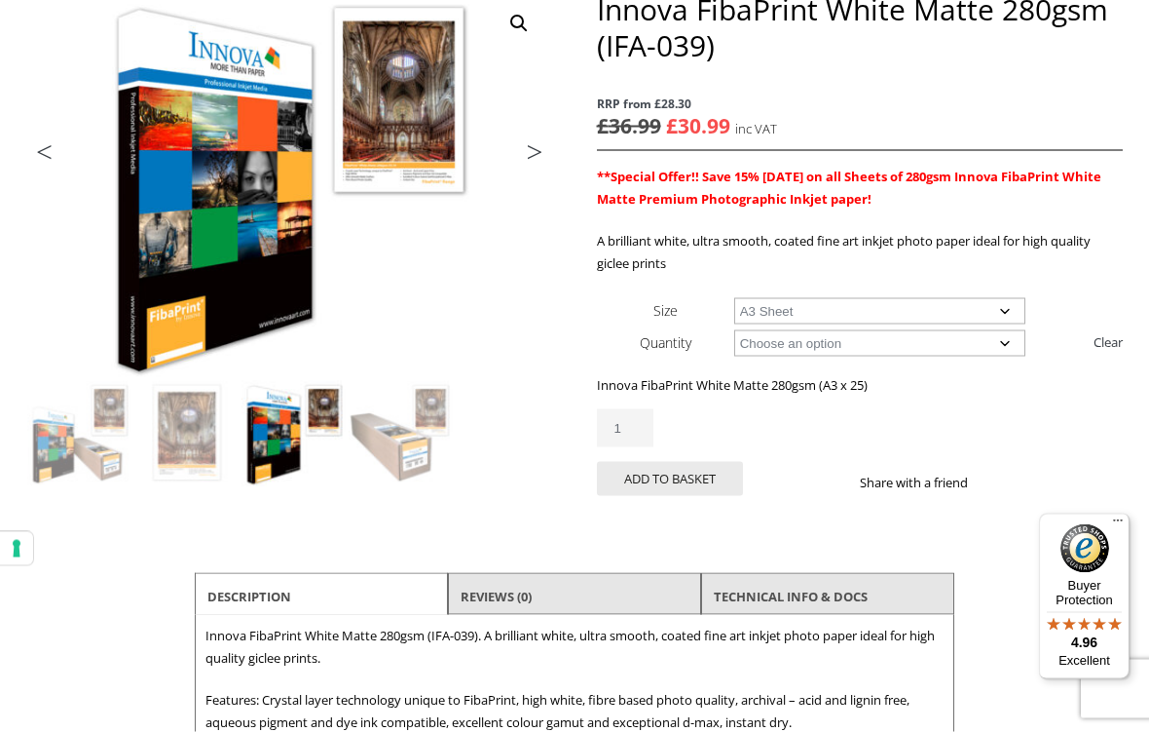
scroll to position [282, 0]
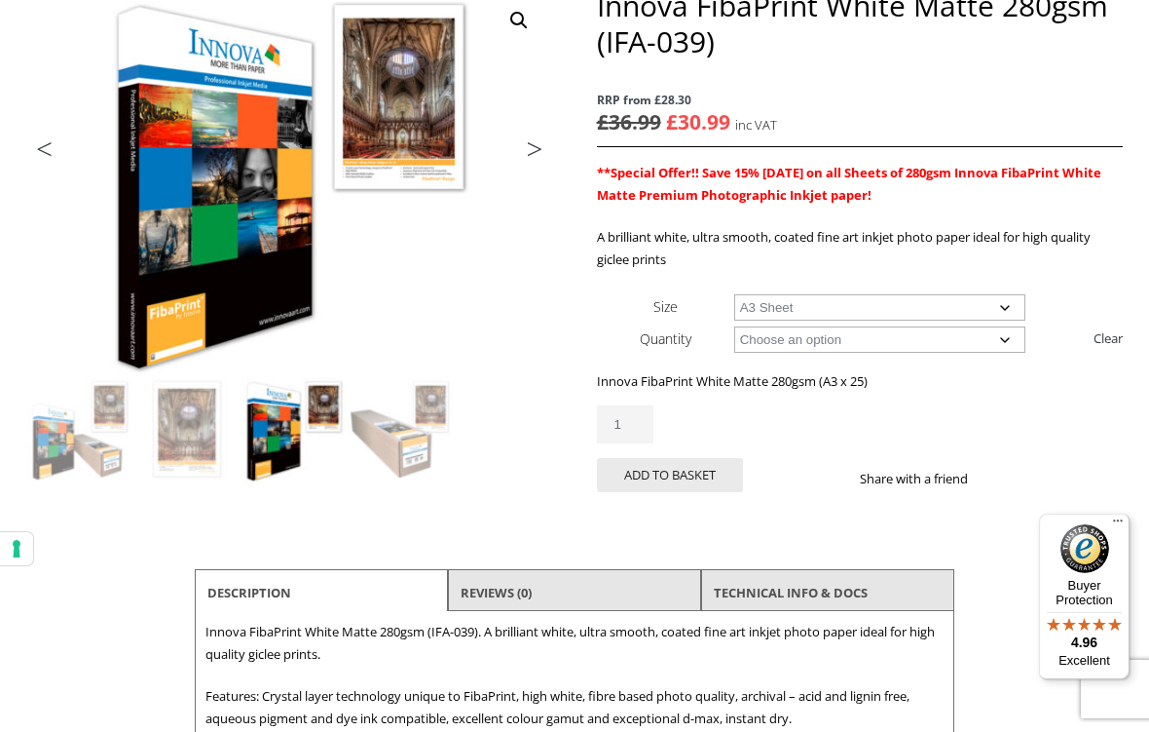
click at [674, 476] on button "Add to basket" at bounding box center [670, 475] width 146 height 34
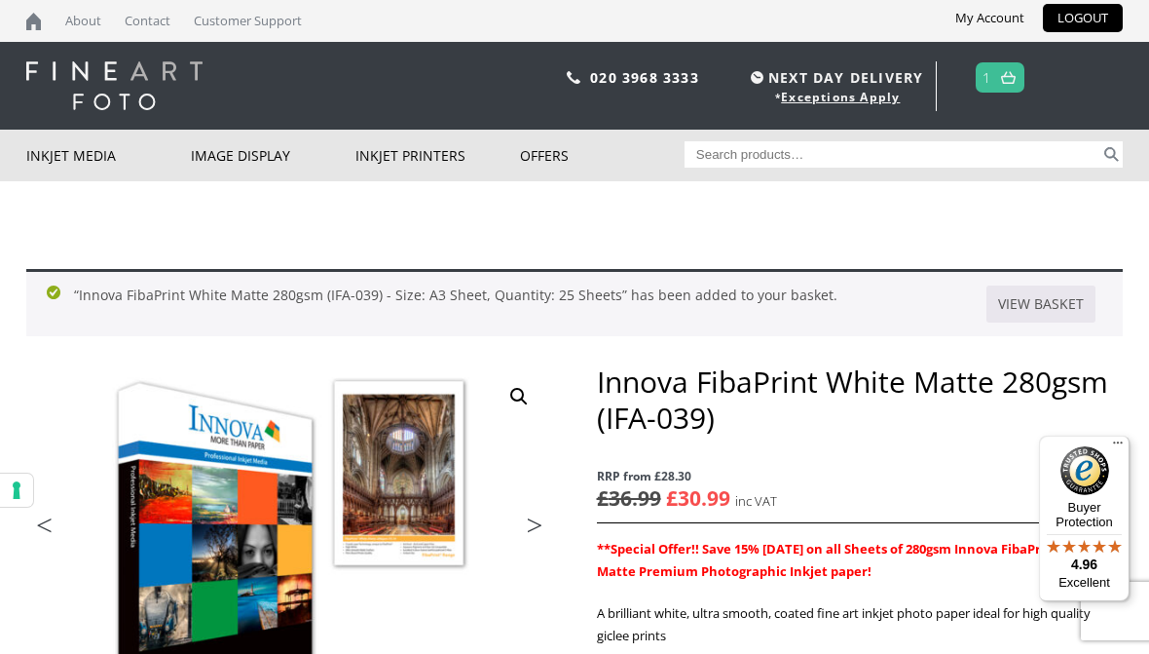
click at [978, 80] on span "1" at bounding box center [1001, 77] width 50 height 30
click at [999, 92] on link at bounding box center [1009, 77] width 24 height 28
click at [1001, 86] on link at bounding box center [1009, 77] width 24 height 28
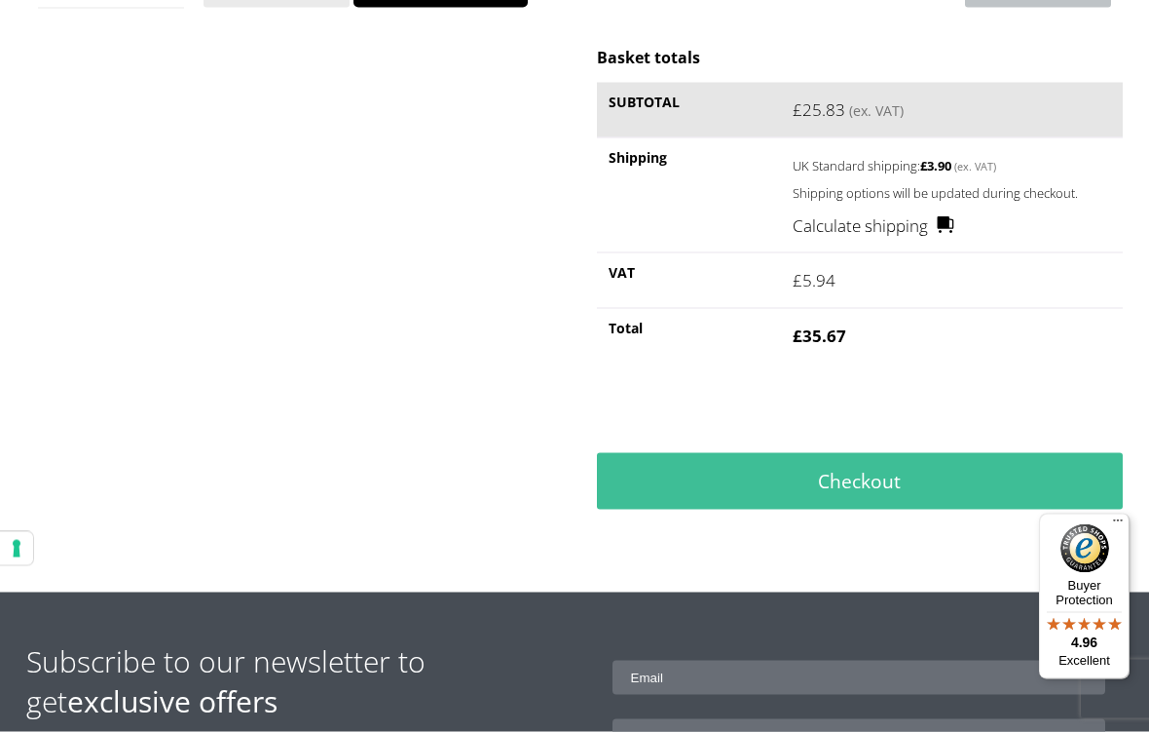
scroll to position [520, 0]
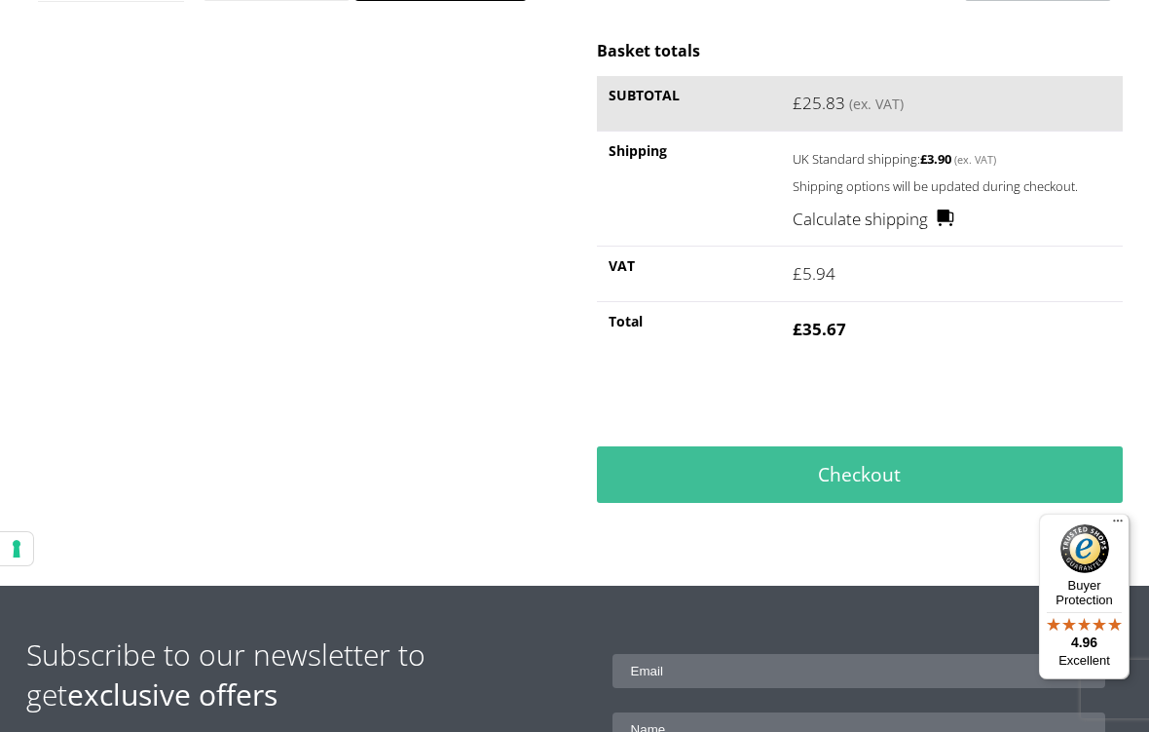
click at [877, 486] on link "Checkout" at bounding box center [860, 474] width 526 height 56
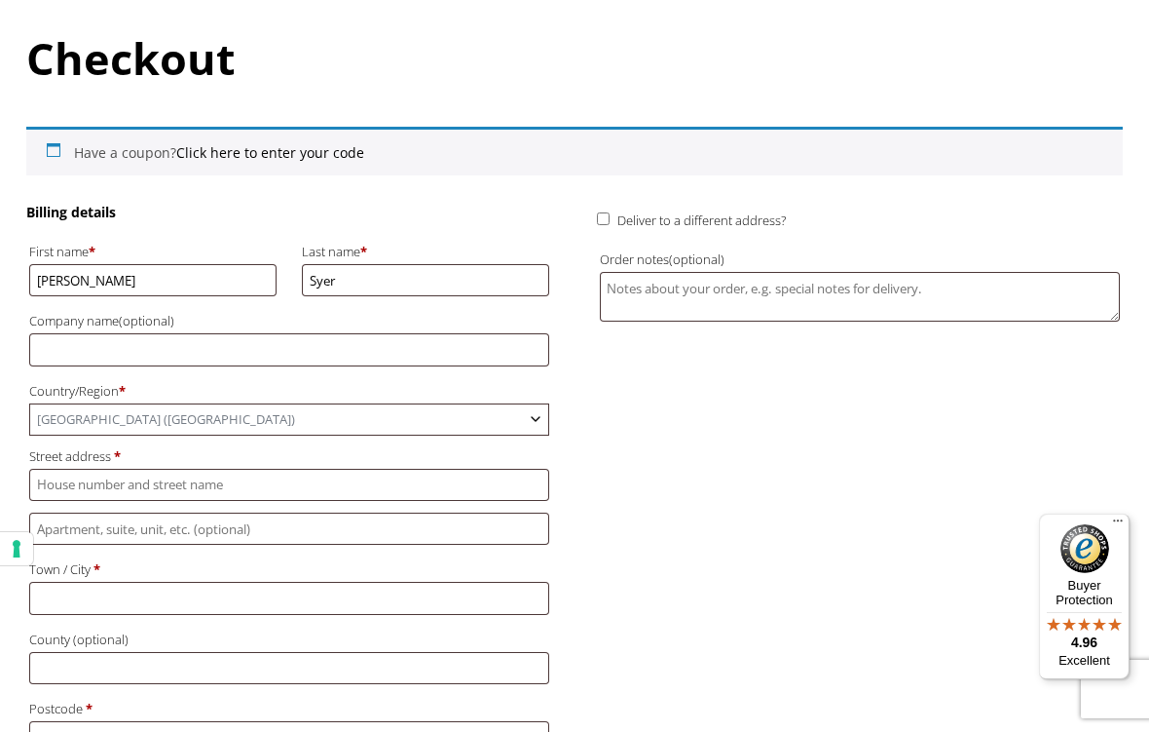
scroll to position [210, 0]
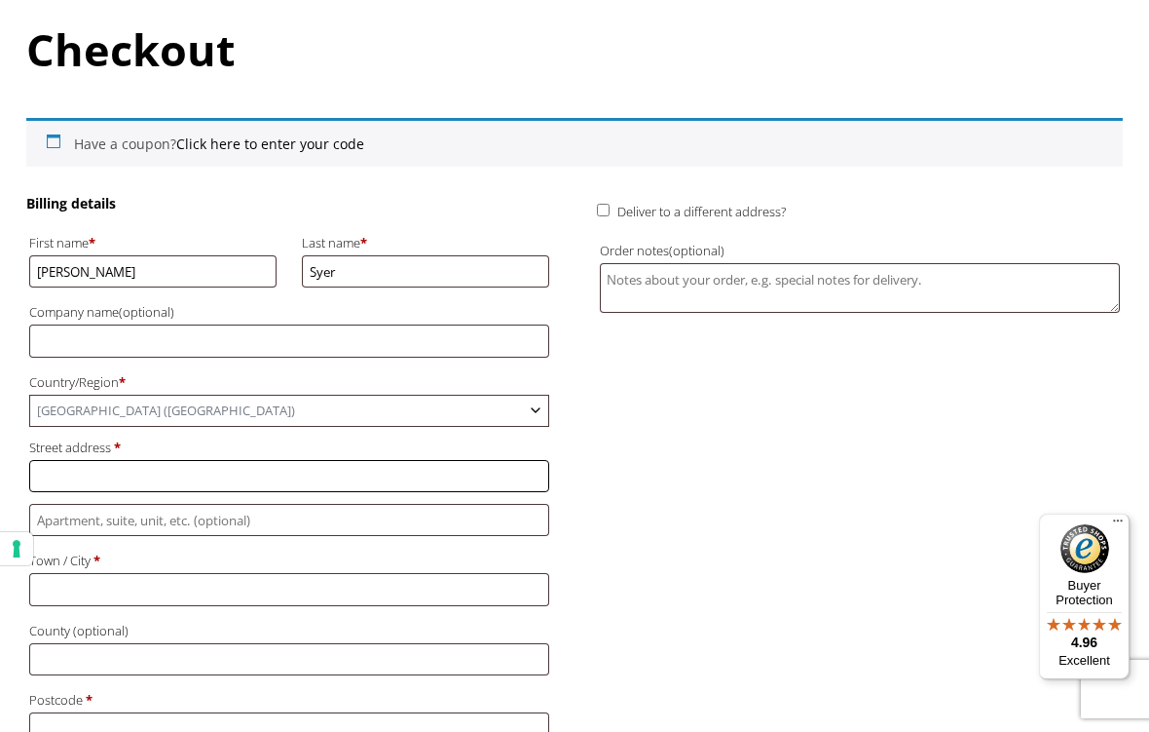
click at [148, 477] on input "Street address *" at bounding box center [289, 476] width 520 height 32
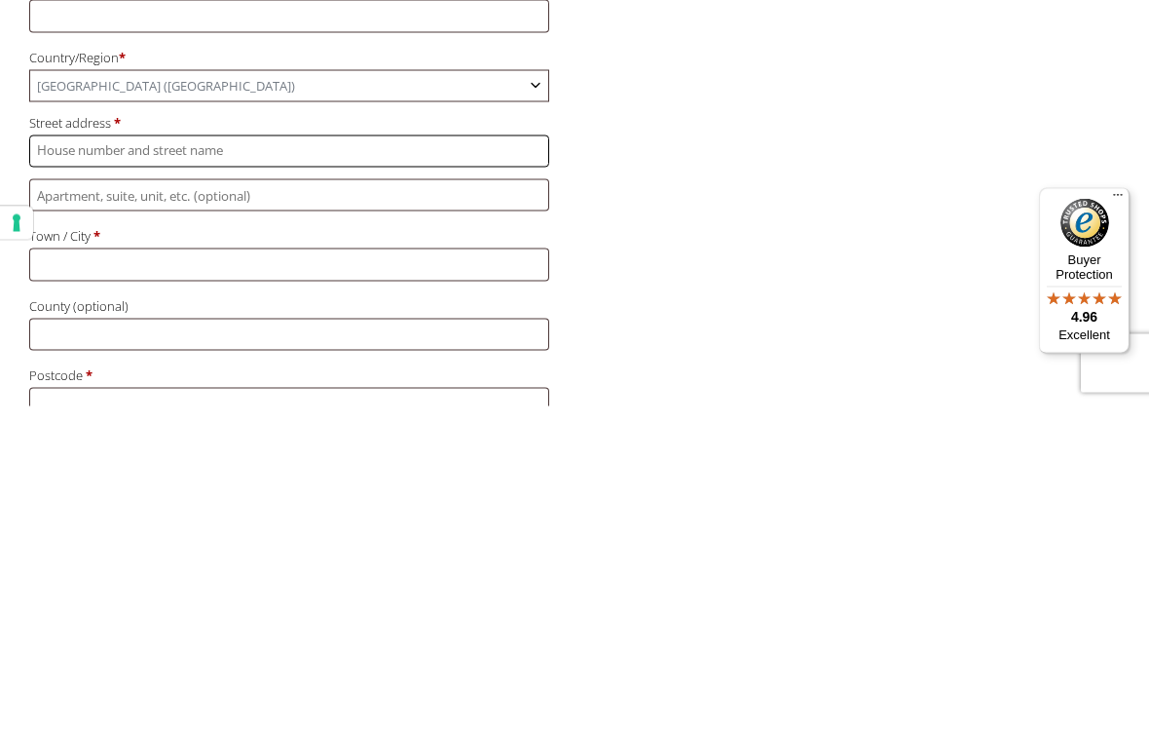
type input "65 Larksway"
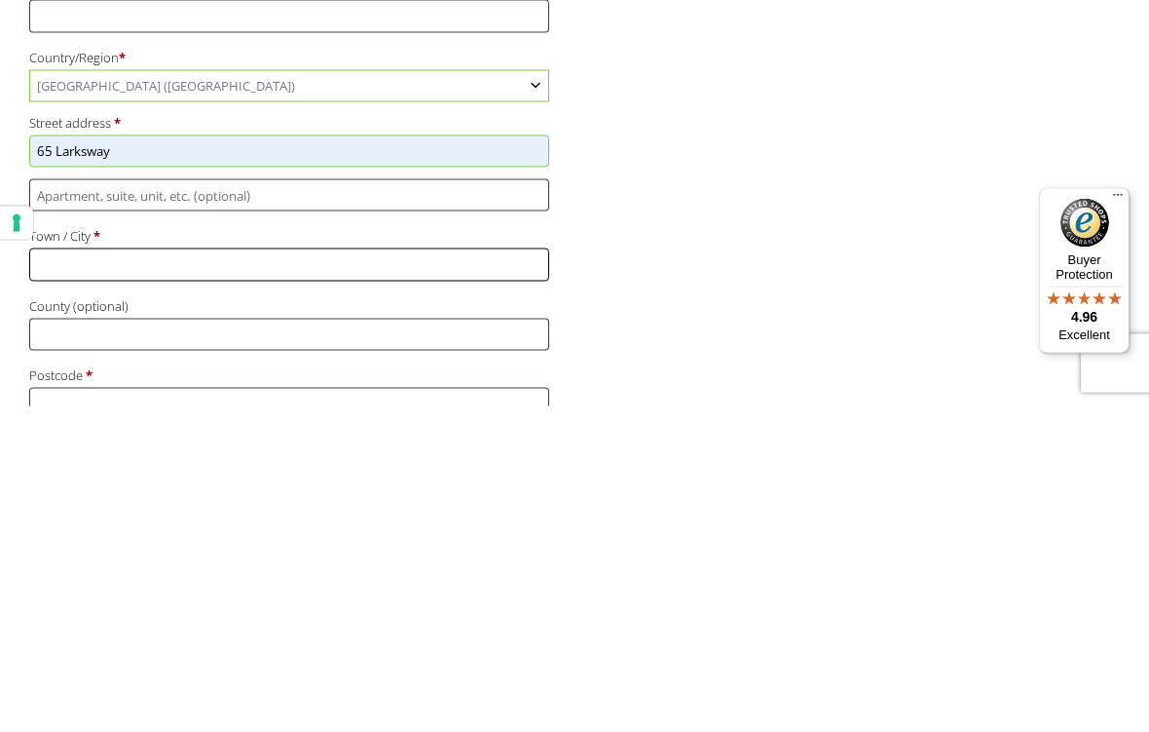
type input "[PERSON_NAME][GEOGRAPHIC_DATA]"
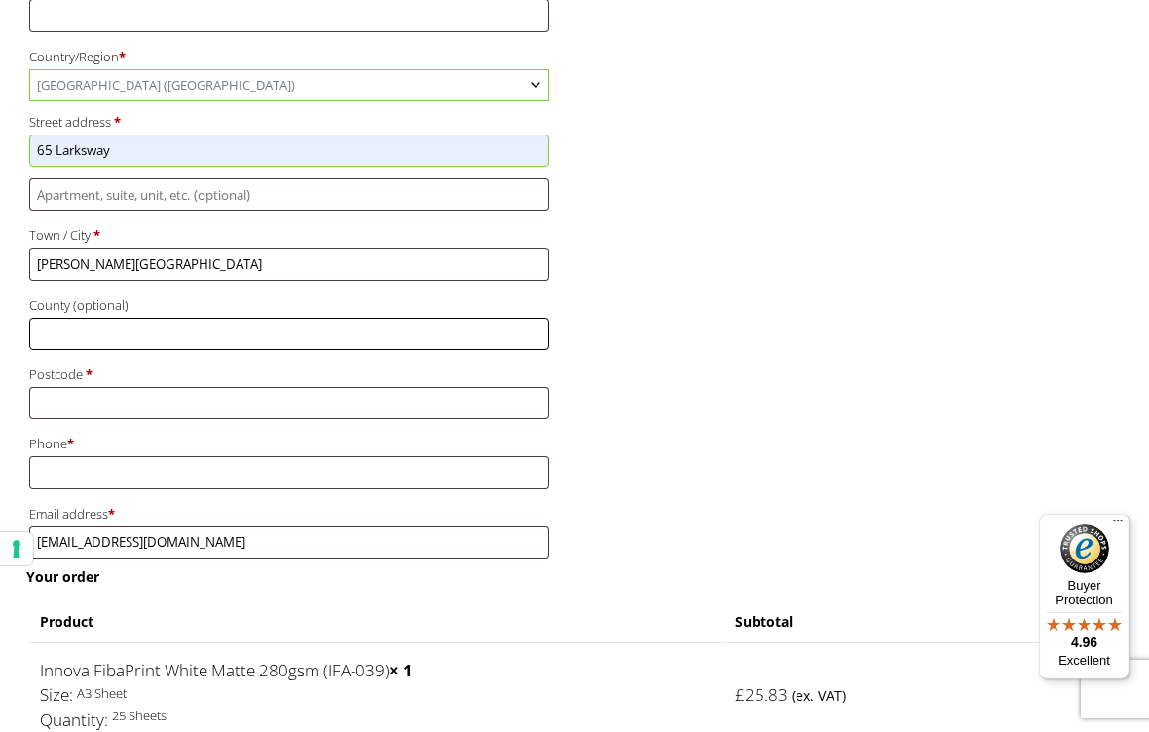
type input "[GEOGRAPHIC_DATA]"
type input "CM23 4DG"
type input "[PHONE_NUMBER]"
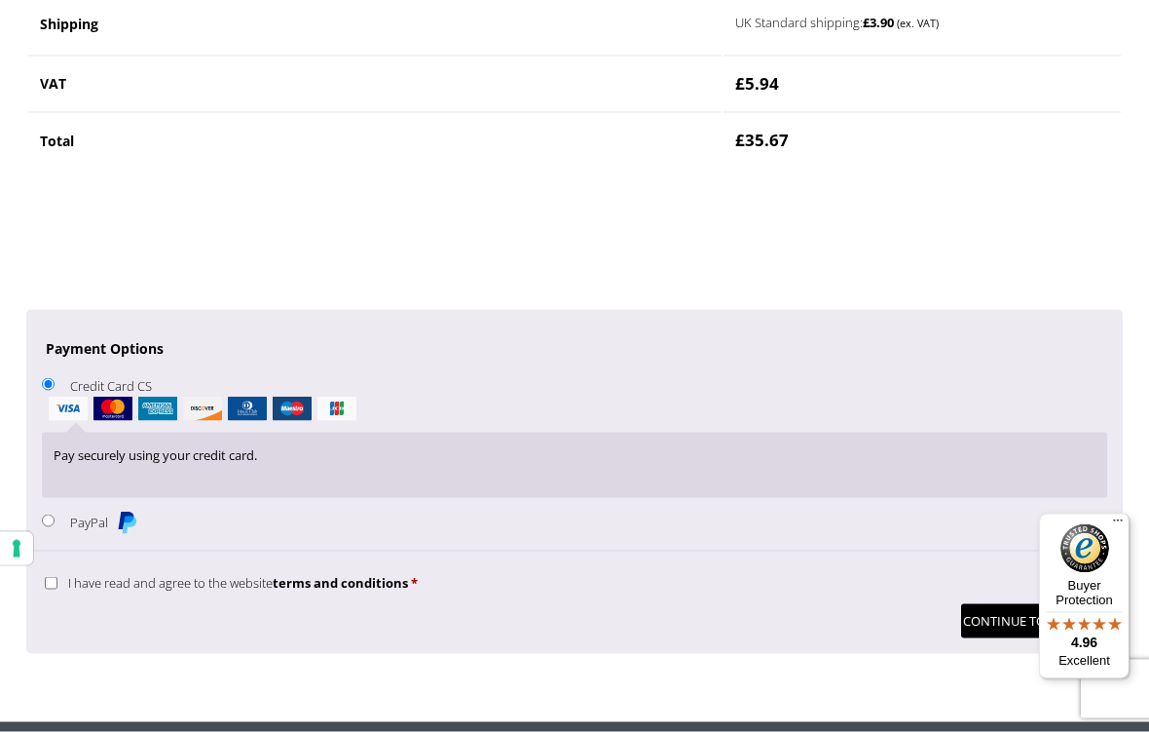
scroll to position [1349, 0]
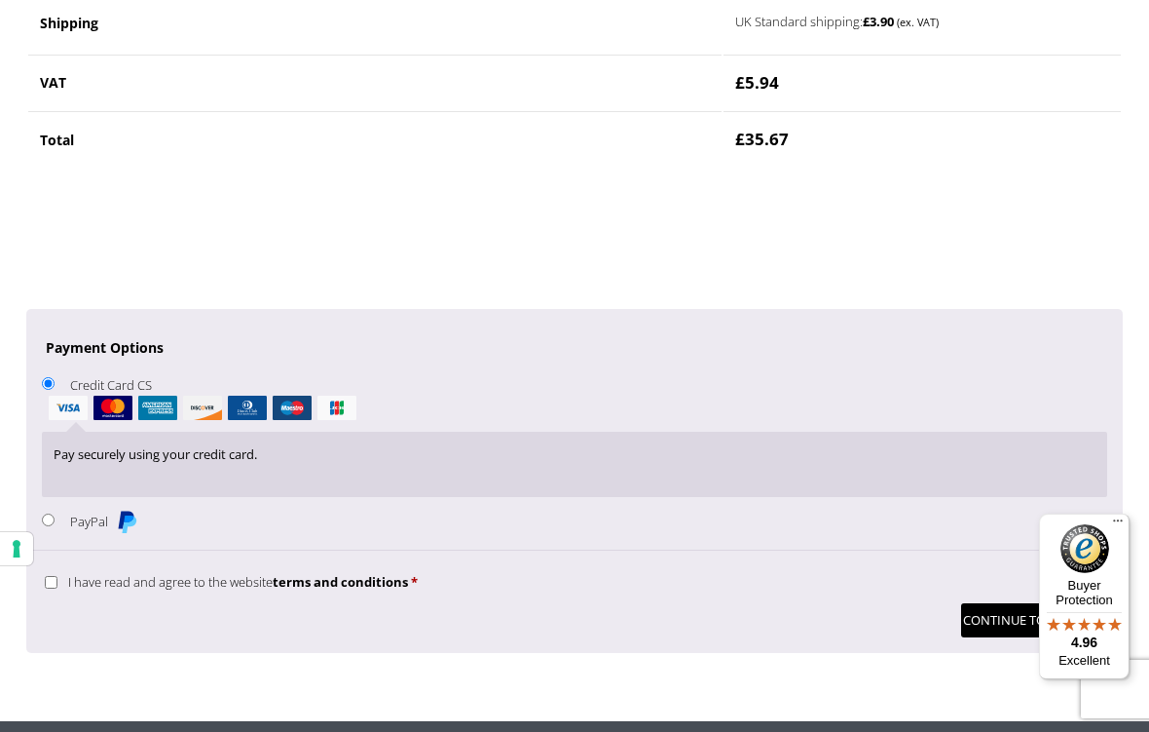
click at [460, 438] on div "Pay securely using your credit card." at bounding box center [575, 464] width 1066 height 65
click at [344, 437] on div "Pay securely using your credit card." at bounding box center [575, 464] width 1066 height 65
click at [271, 443] on div "Pay securely using your credit card." at bounding box center [575, 464] width 1066 height 65
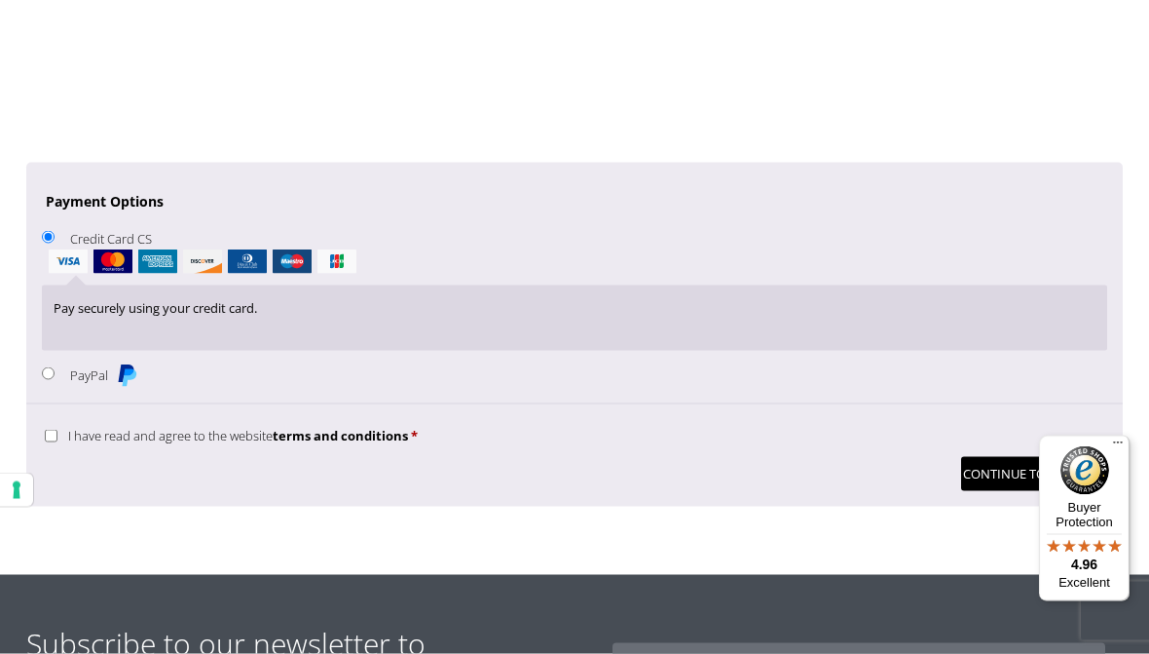
scroll to position [1494, 0]
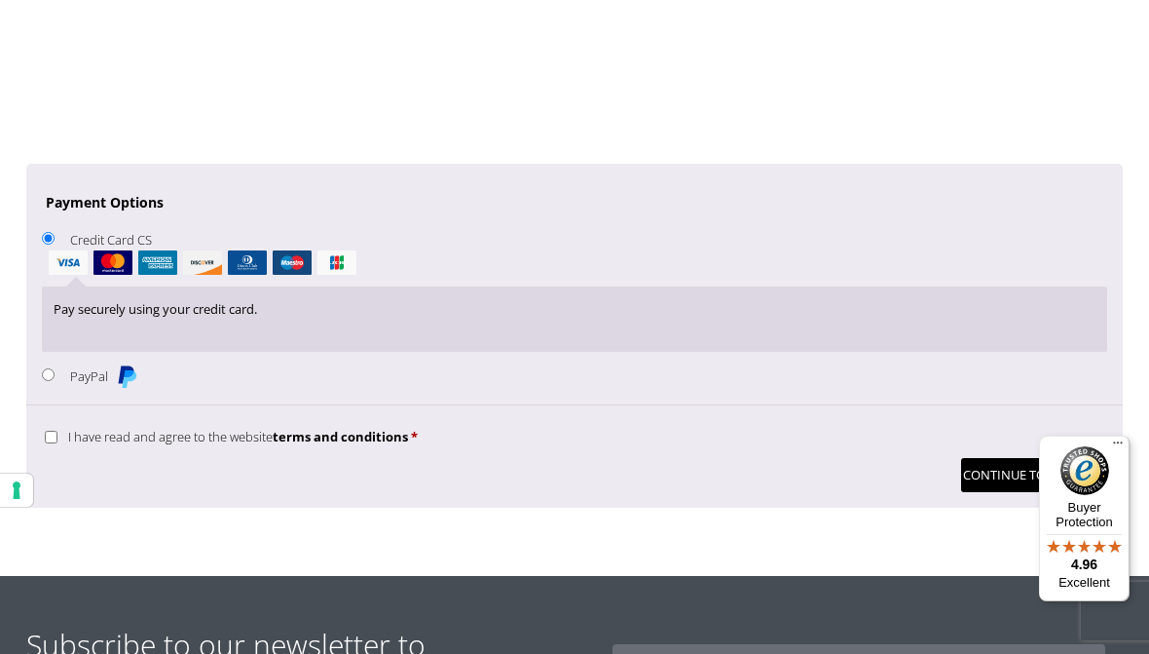
click at [53, 250] on img "Checkout" at bounding box center [68, 262] width 39 height 24
click at [53, 232] on input "Credit Card CS" at bounding box center [48, 238] width 13 height 13
click at [55, 232] on input "Credit Card CS" at bounding box center [48, 238] width 13 height 13
click at [550, 293] on div "Pay securely using your credit card." at bounding box center [575, 318] width 1066 height 65
click at [541, 300] on div "Pay securely using your credit card." at bounding box center [575, 318] width 1066 height 65
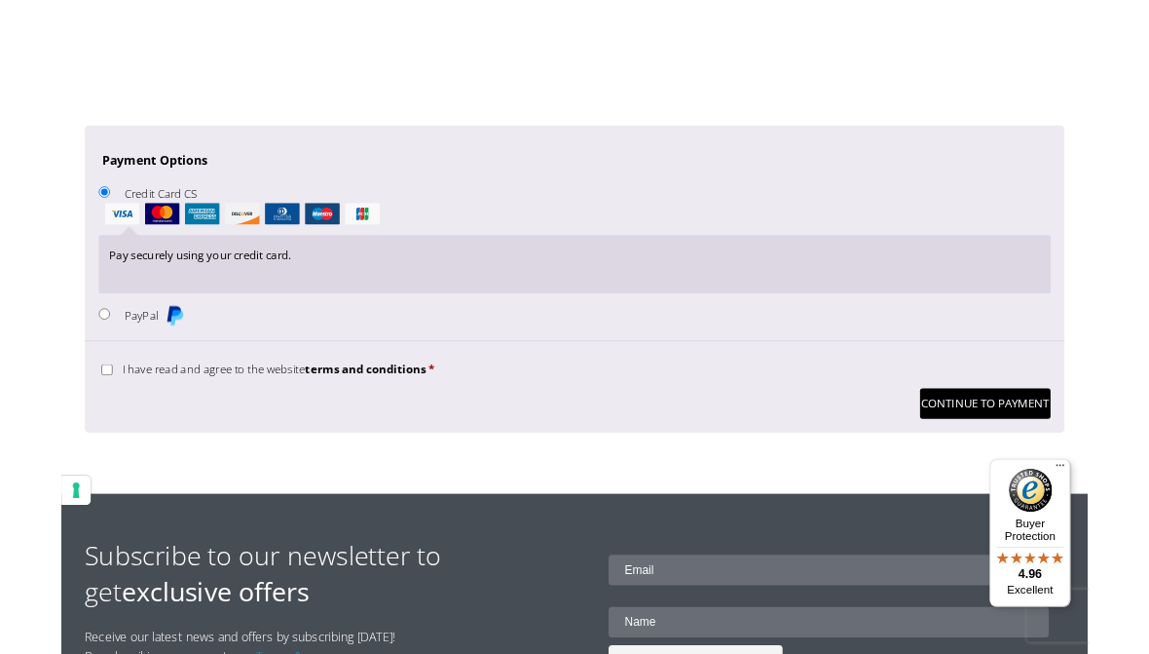
scroll to position [1600, 0]
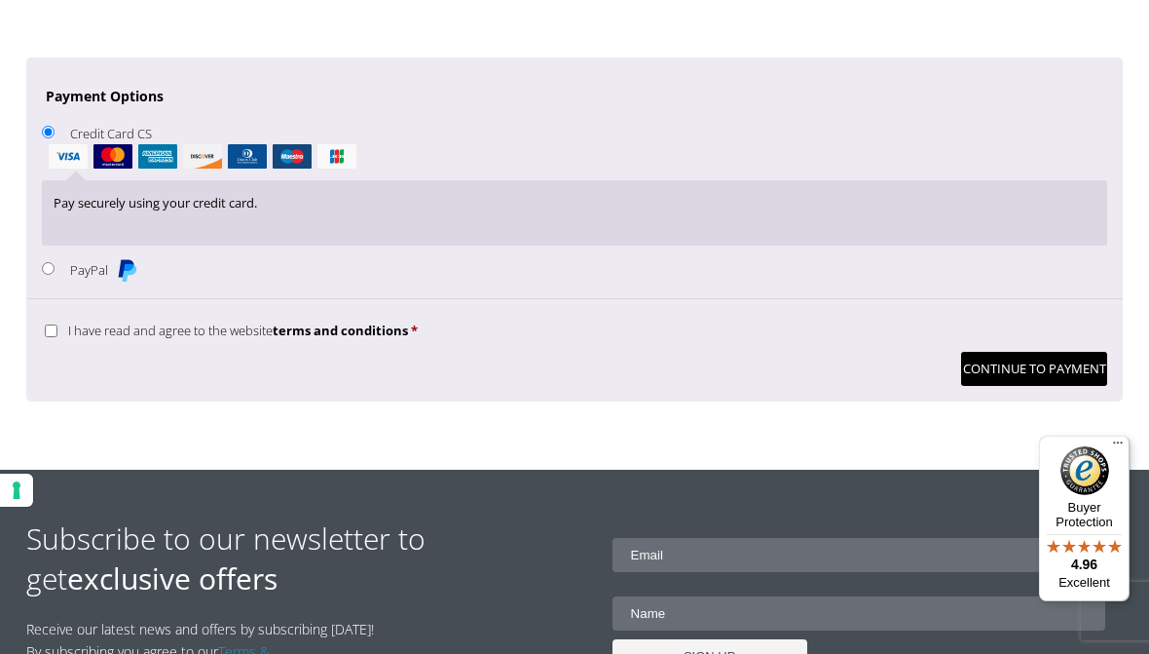
click at [1036, 352] on button "Continue to Payment" at bounding box center [1034, 369] width 146 height 34
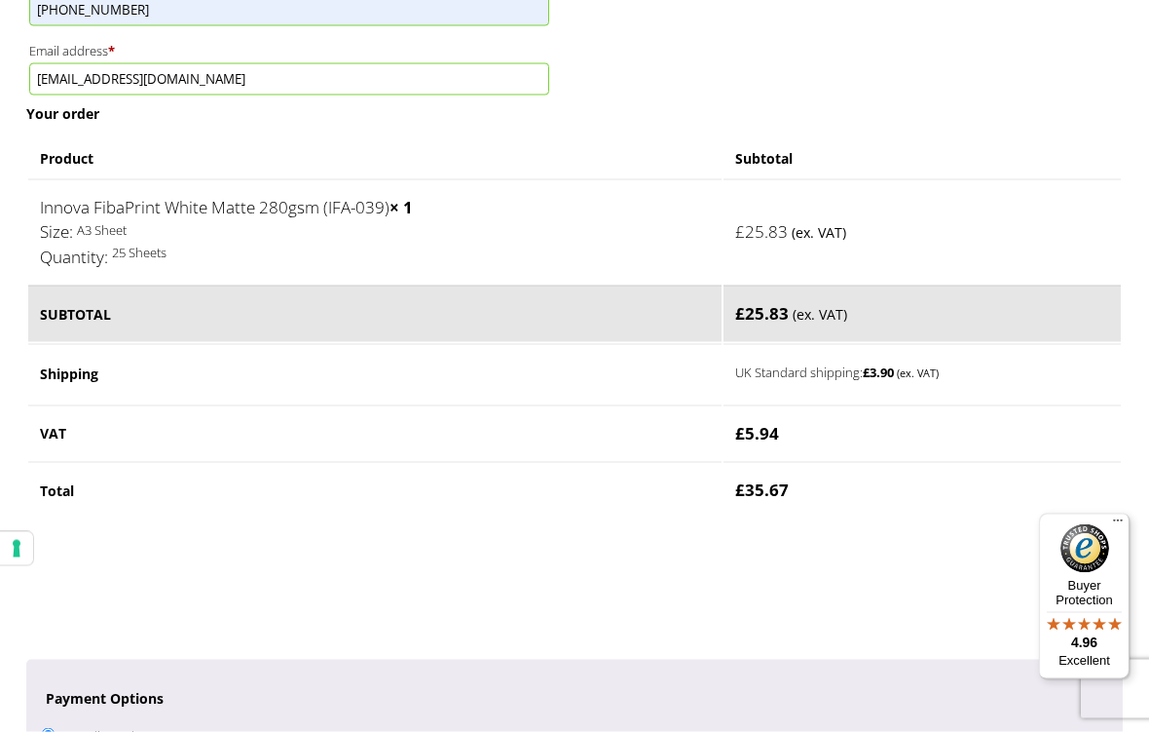
scroll to position [1079, 0]
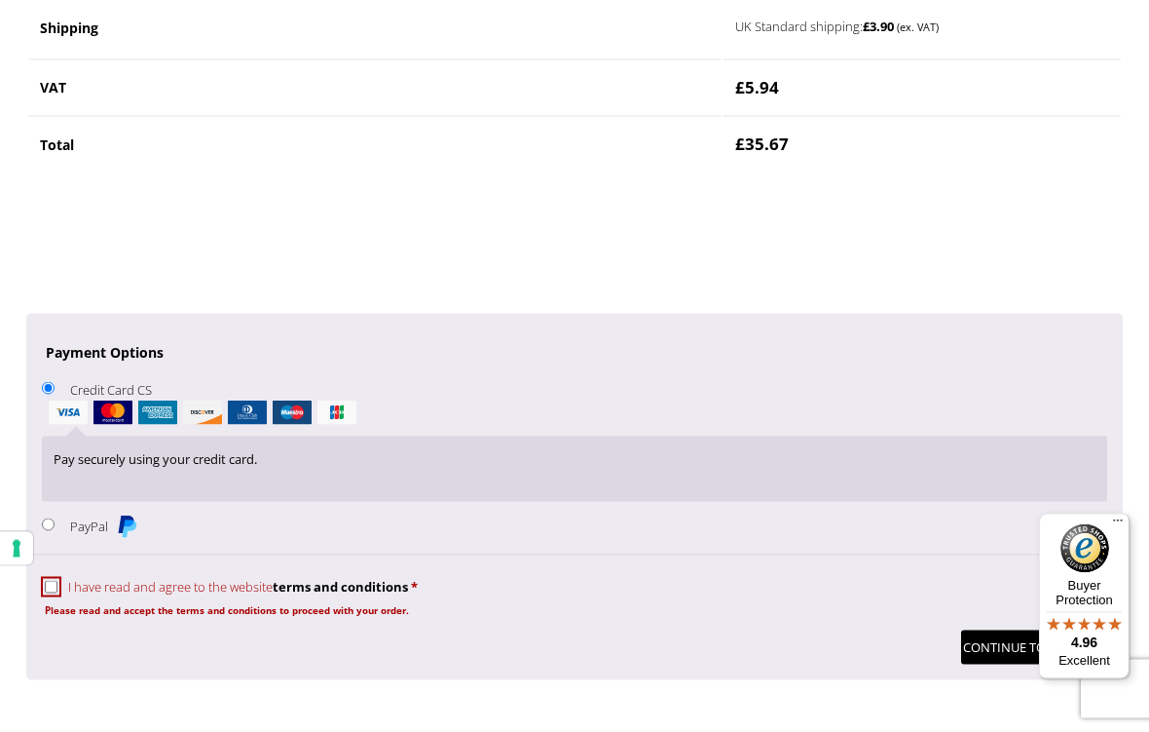
click at [57, 581] on input "I have read and agree to the website terms and conditions *" at bounding box center [51, 587] width 13 height 13
checkbox input "true"
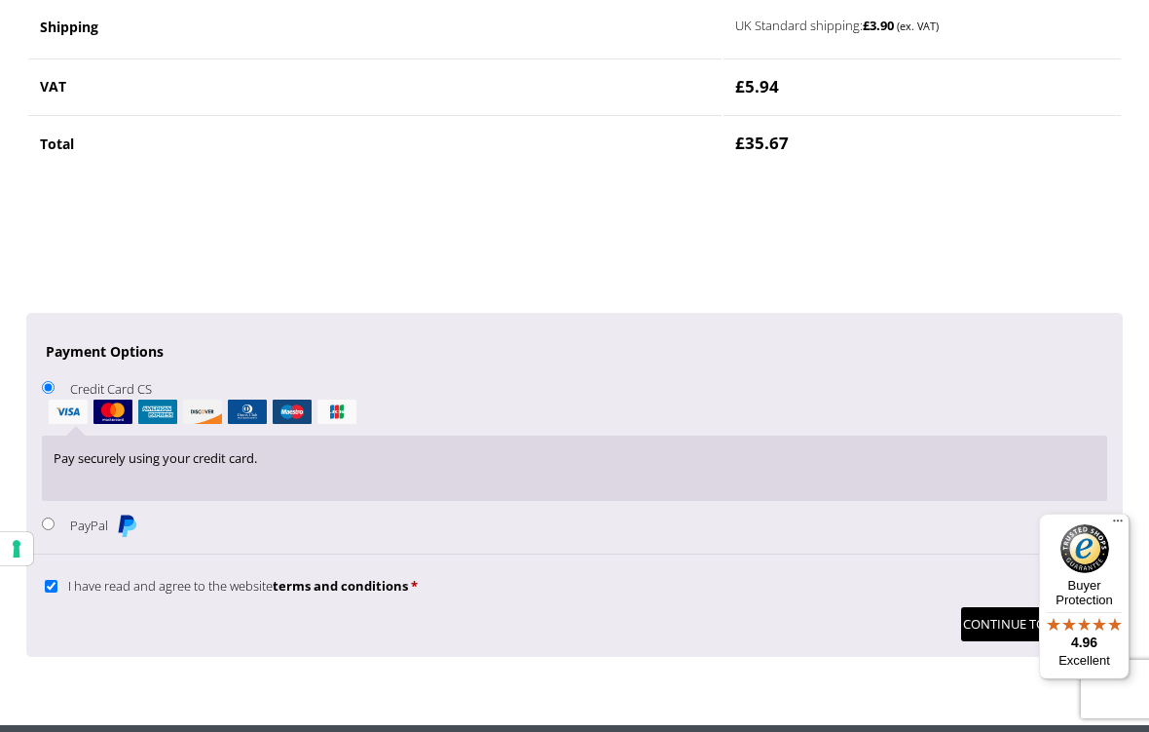
click at [996, 607] on button "Continue to Payment" at bounding box center [1034, 624] width 146 height 34
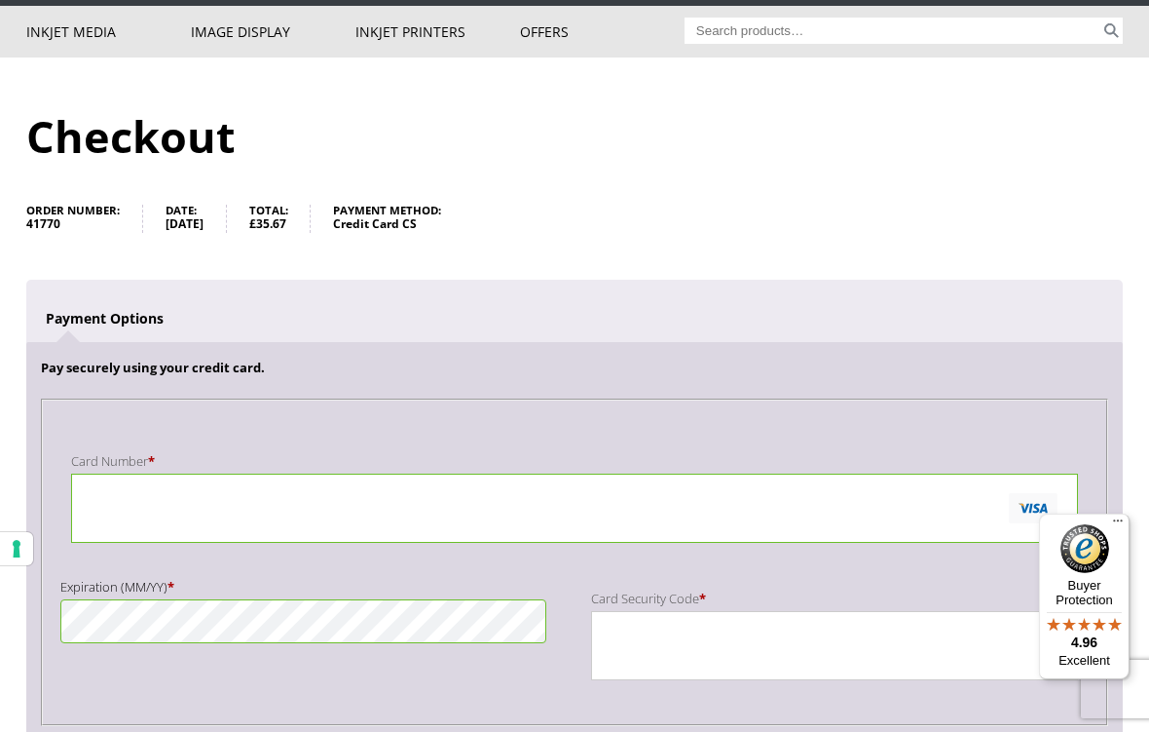
scroll to position [183, 0]
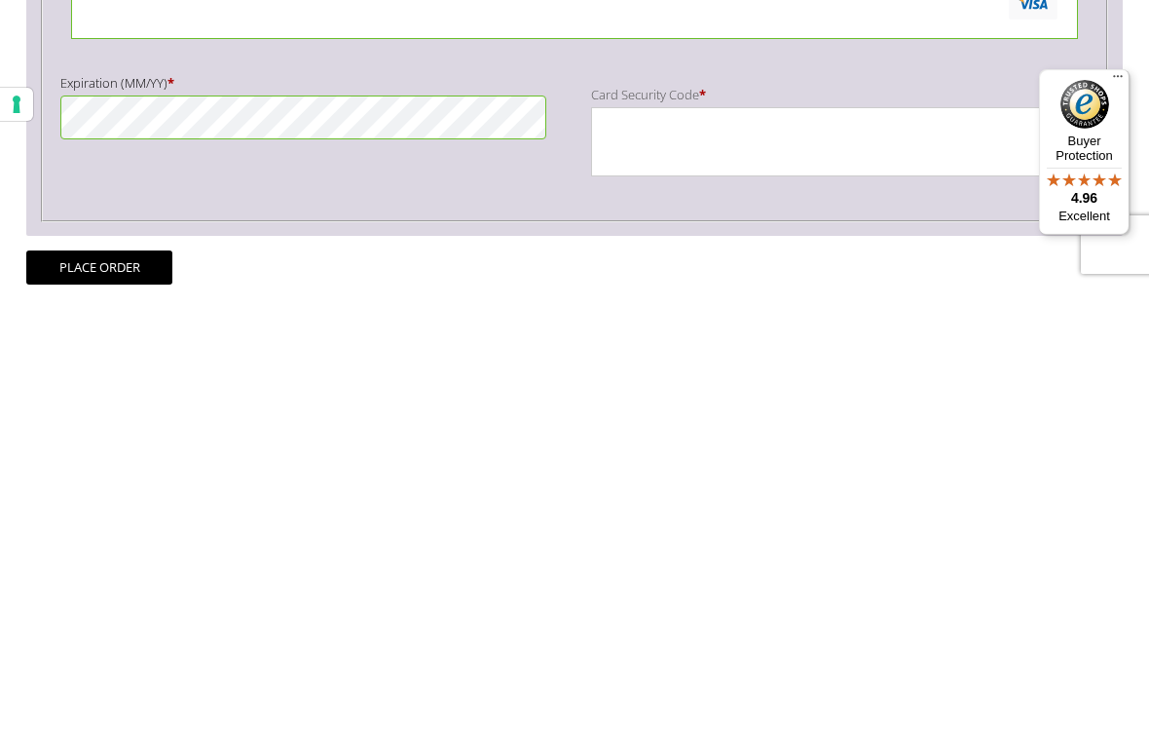
click at [119, 653] on button "Place order" at bounding box center [99, 712] width 146 height 34
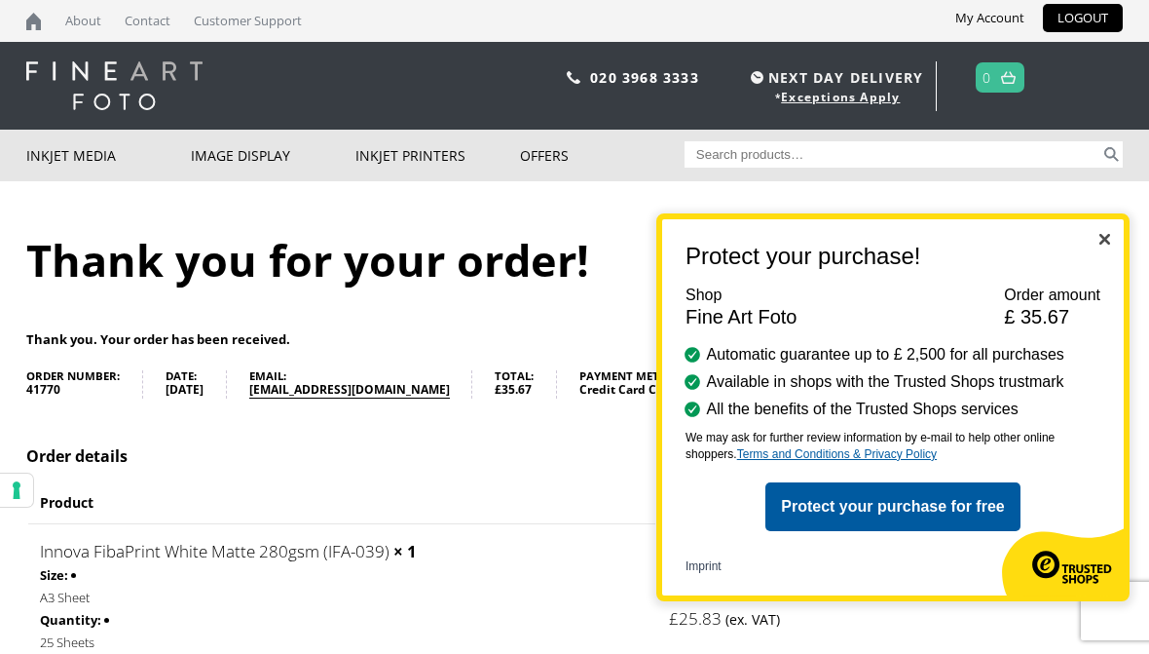
click at [1092, 244] on h2 "Protect your purchase!" at bounding box center [885, 256] width 446 height 27
click at [1097, 248] on h2 "Protect your purchase!" at bounding box center [885, 256] width 446 height 27
click at [1098, 248] on h2 "Protect your purchase!" at bounding box center [885, 256] width 446 height 27
click at [1107, 242] on img "Close" at bounding box center [1105, 239] width 11 height 11
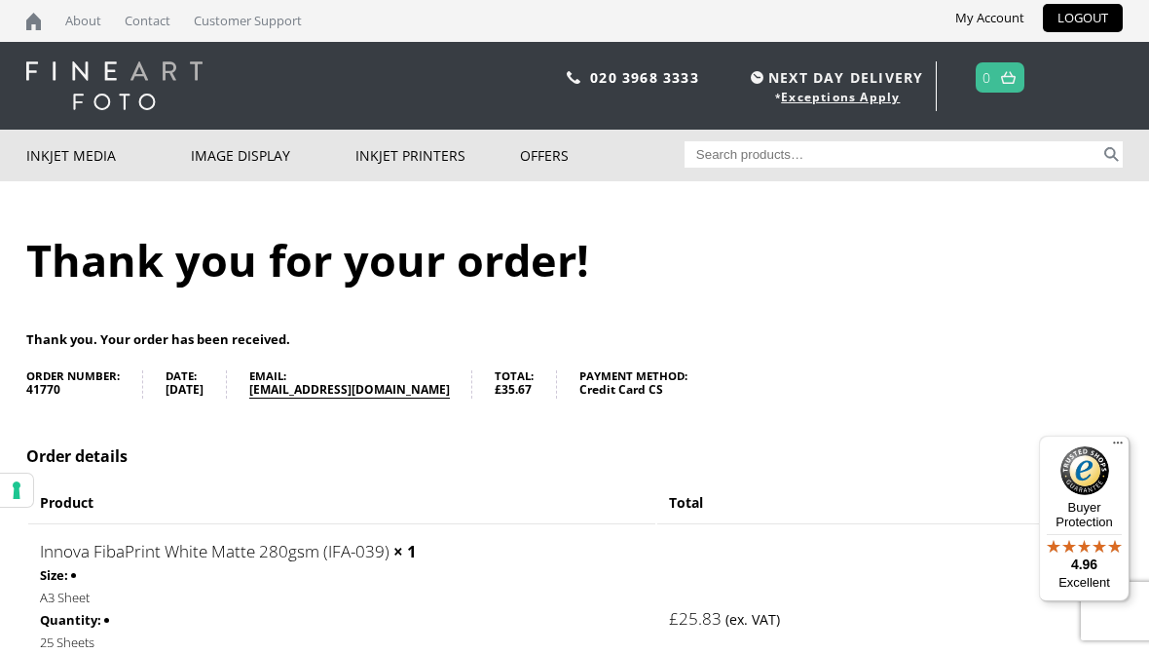
click at [1108, 243] on h1 "Thank you for your order!" at bounding box center [574, 259] width 1097 height 59
